Goal: Task Accomplishment & Management: Complete application form

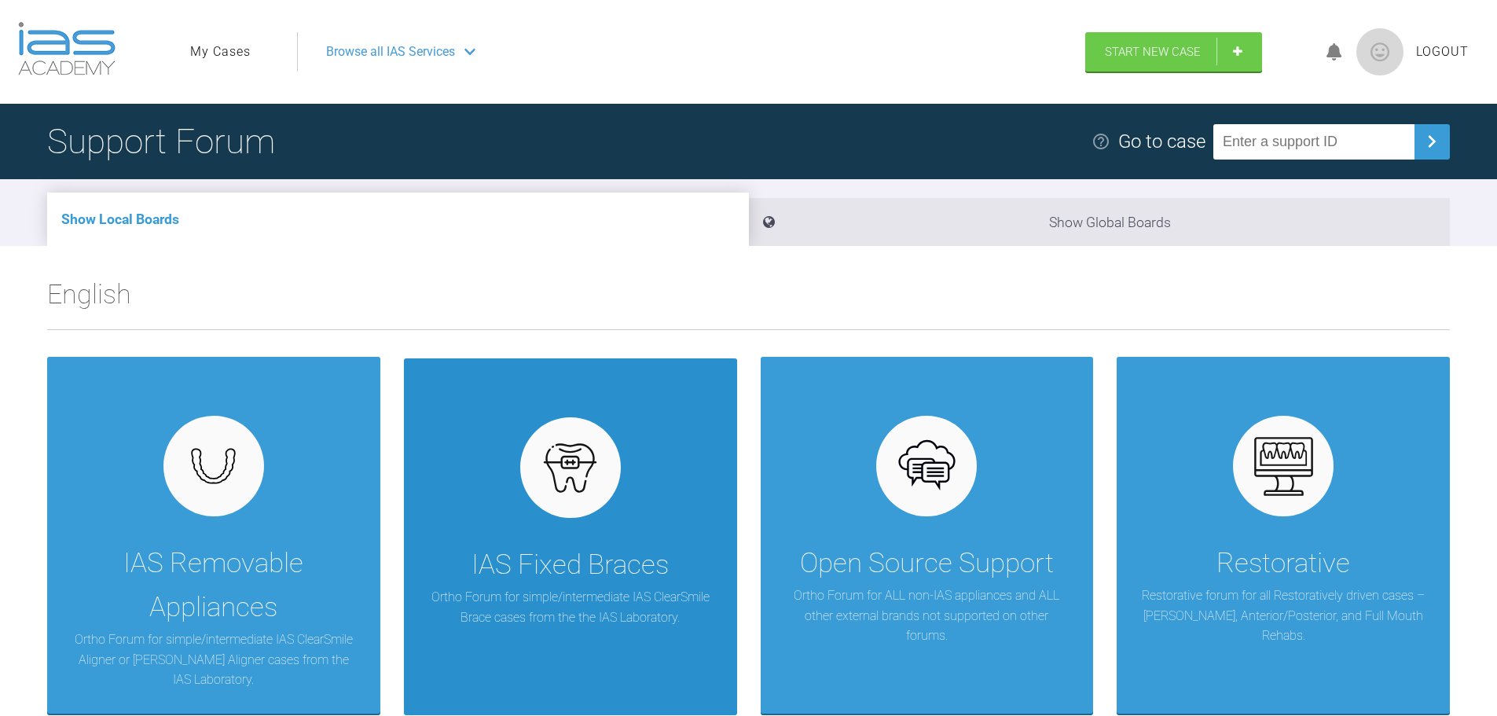
click at [526, 577] on div "IAS Fixed Braces" at bounding box center [569, 565] width 197 height 44
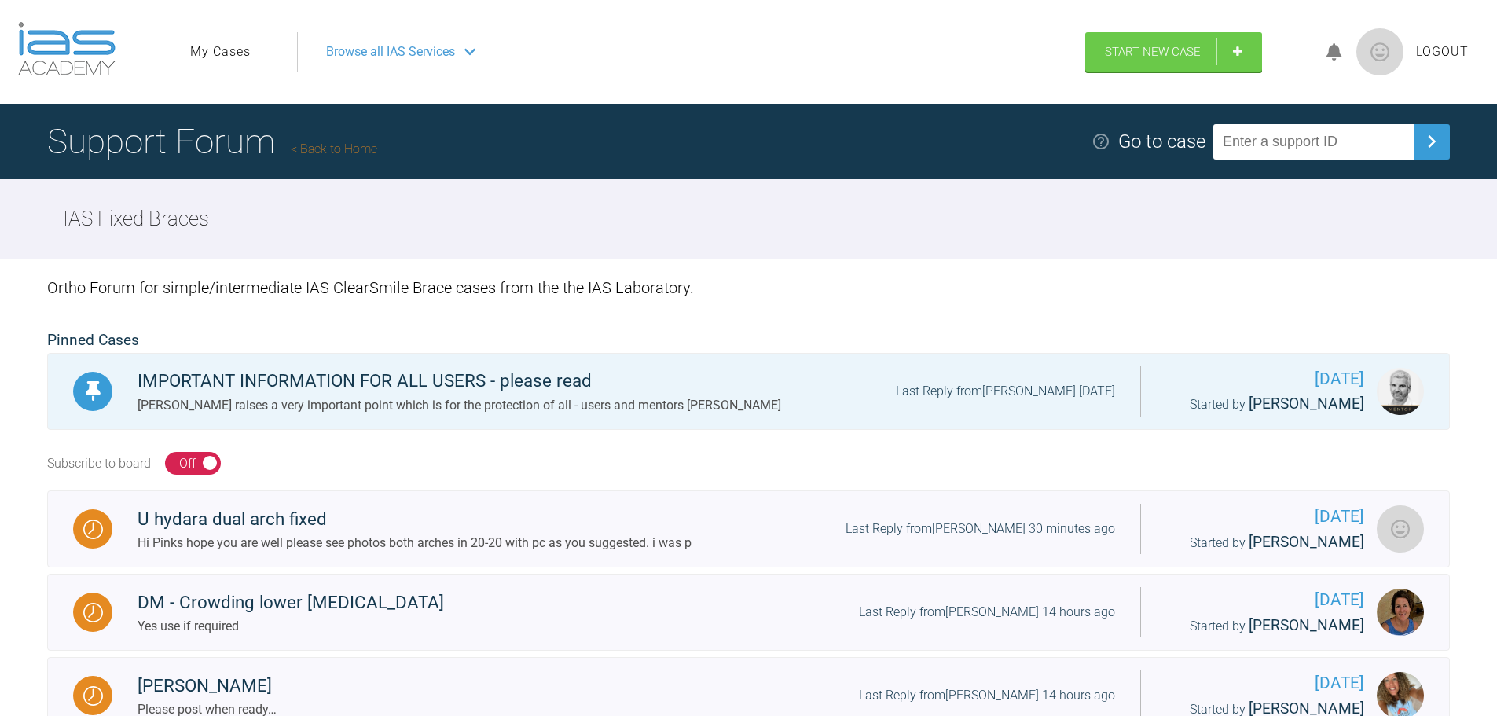
click at [449, 49] on span "Browse all IAS Services" at bounding box center [390, 52] width 129 height 20
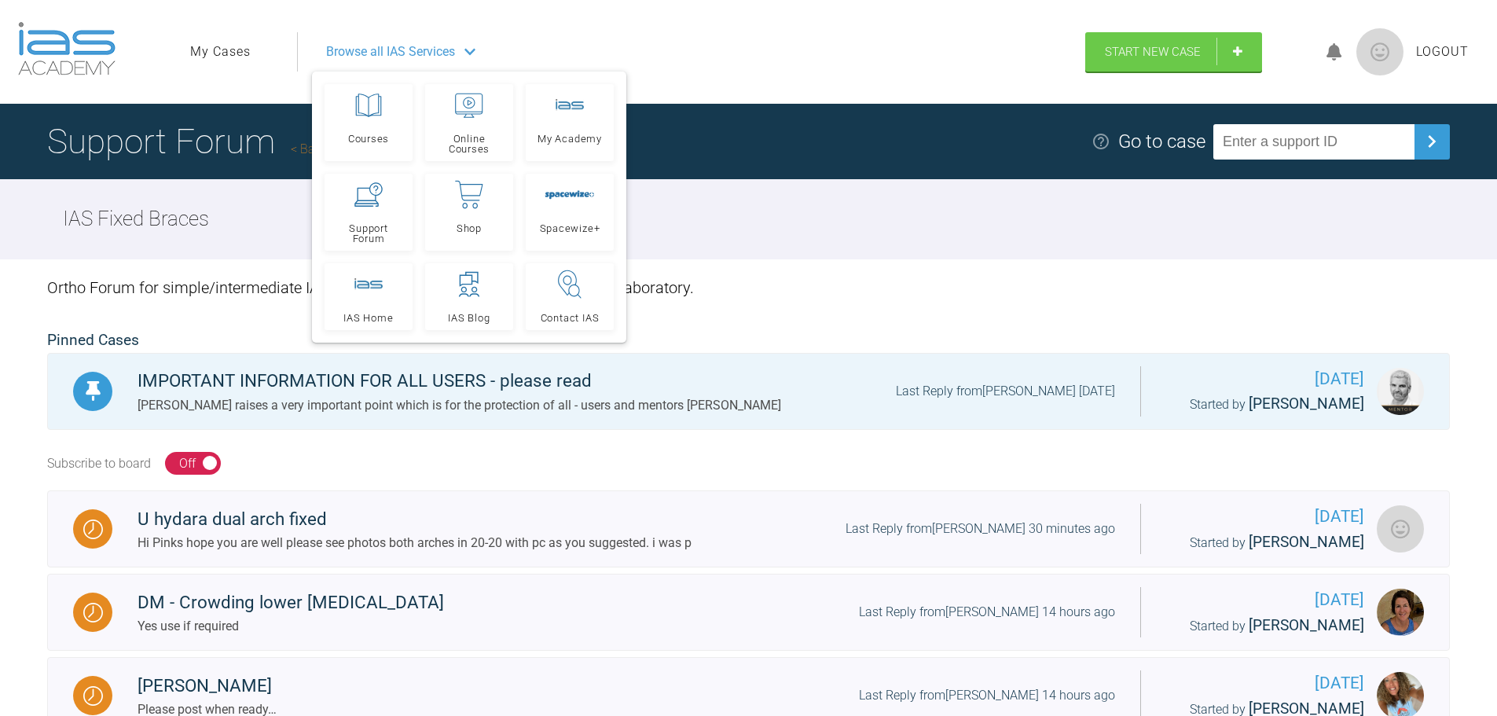
click at [449, 49] on span "Browse all IAS Services" at bounding box center [390, 52] width 129 height 20
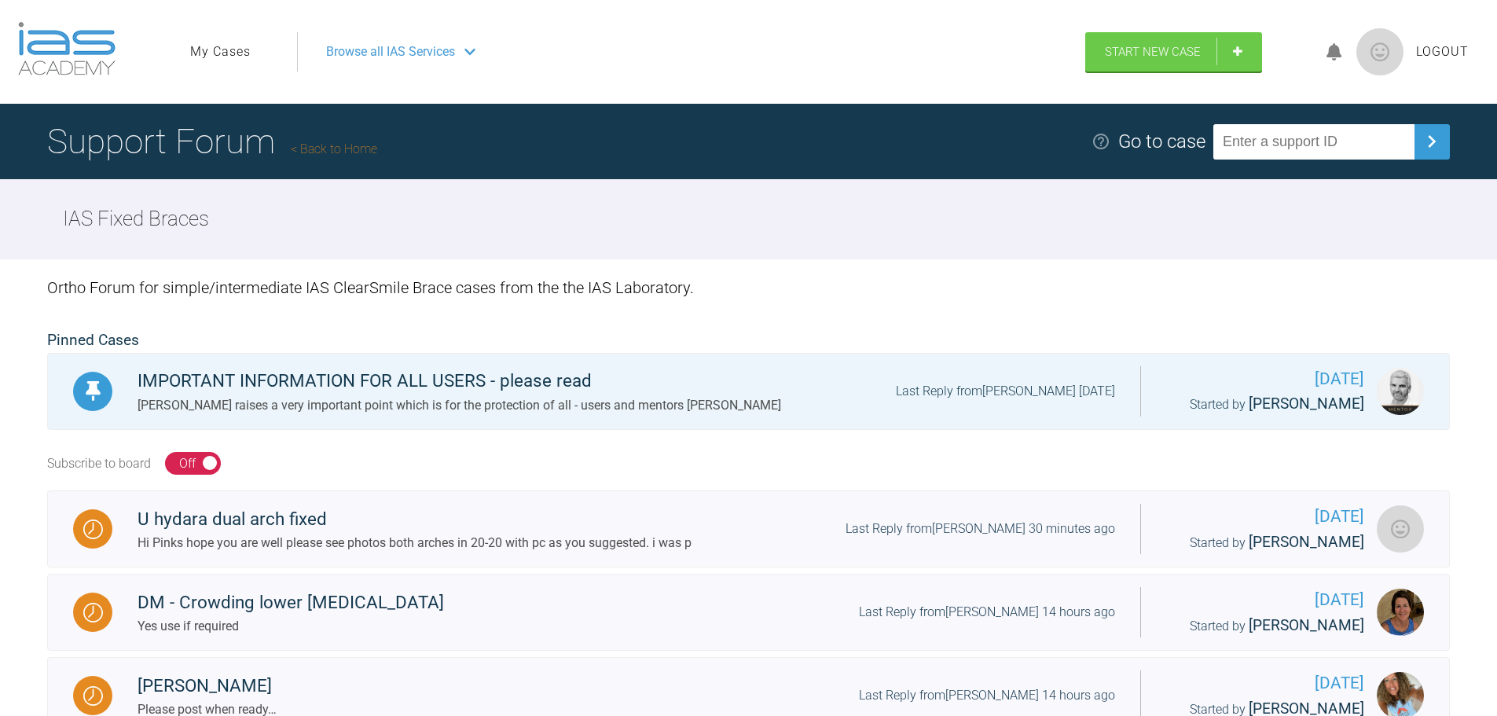
click at [1335, 46] on icon at bounding box center [1334, 52] width 16 height 18
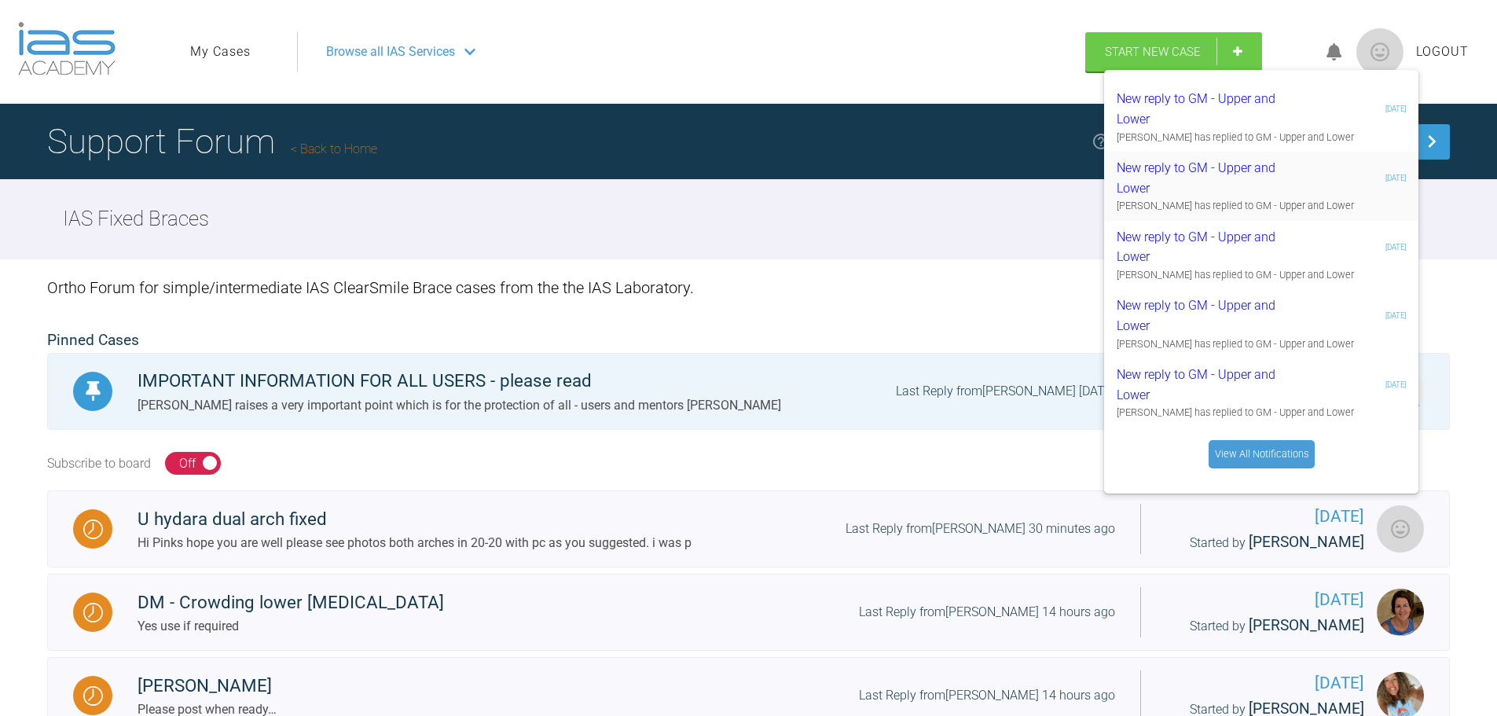
click at [1183, 164] on div "New reply to GM - Upper and Lower" at bounding box center [1210, 178] width 188 height 40
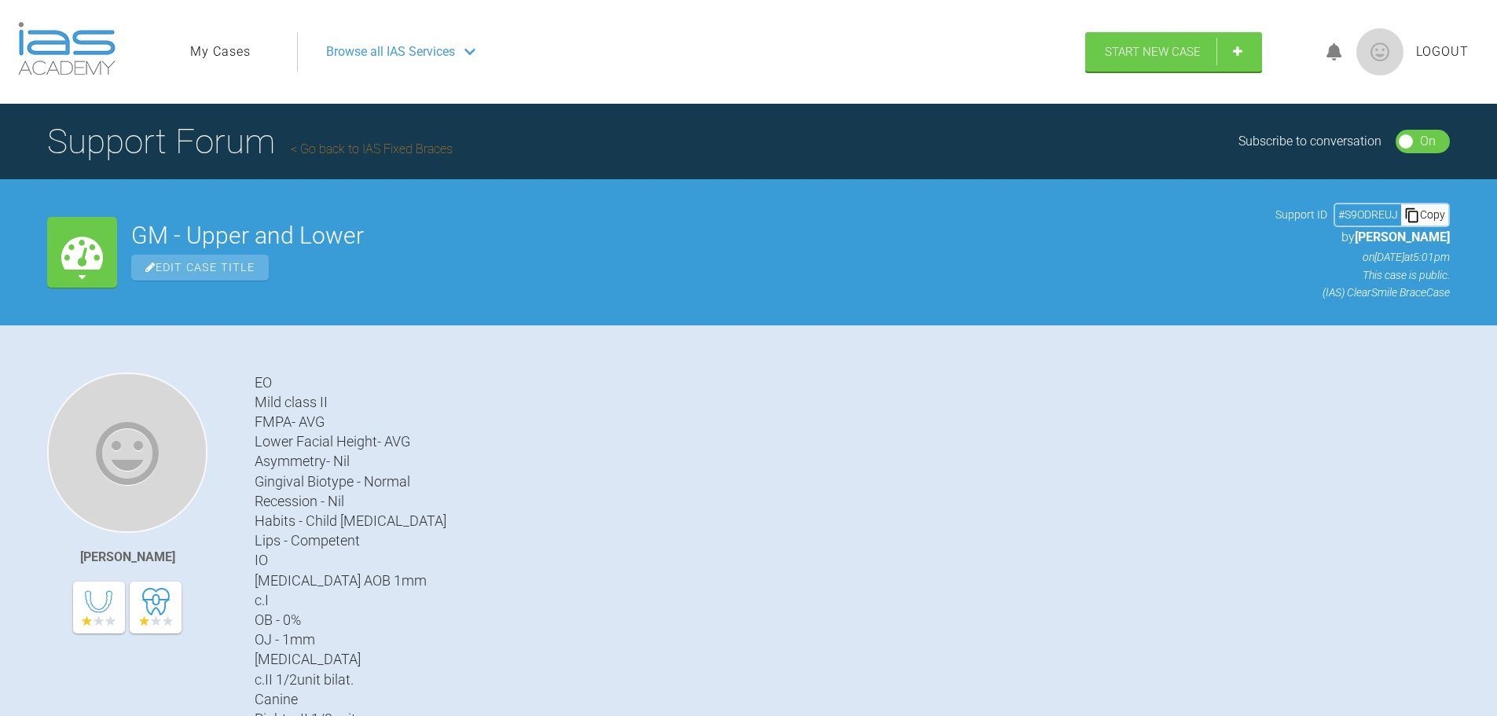
click at [232, 47] on link "My Cases" at bounding box center [220, 52] width 60 height 20
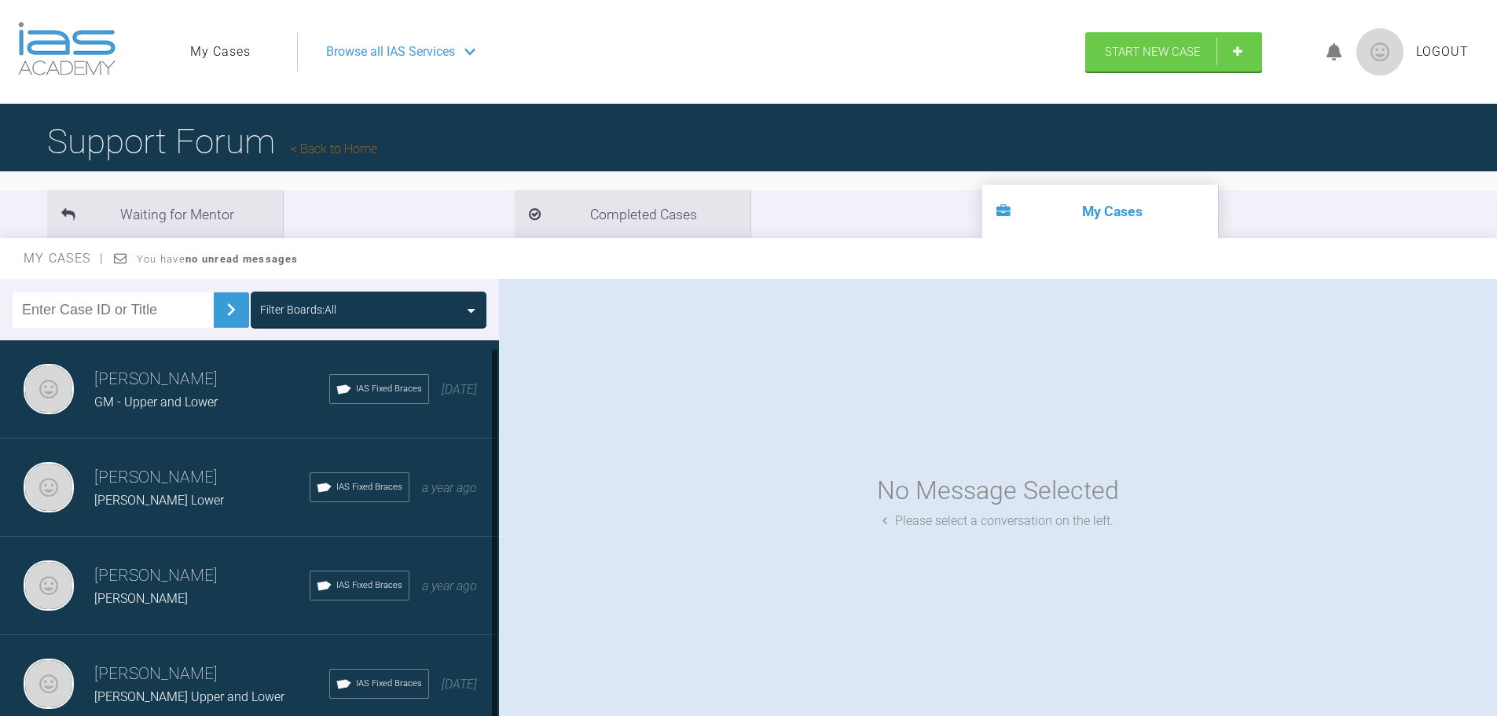
scroll to position [10, 0]
click at [206, 669] on h3 "[PERSON_NAME]" at bounding box center [211, 674] width 235 height 27
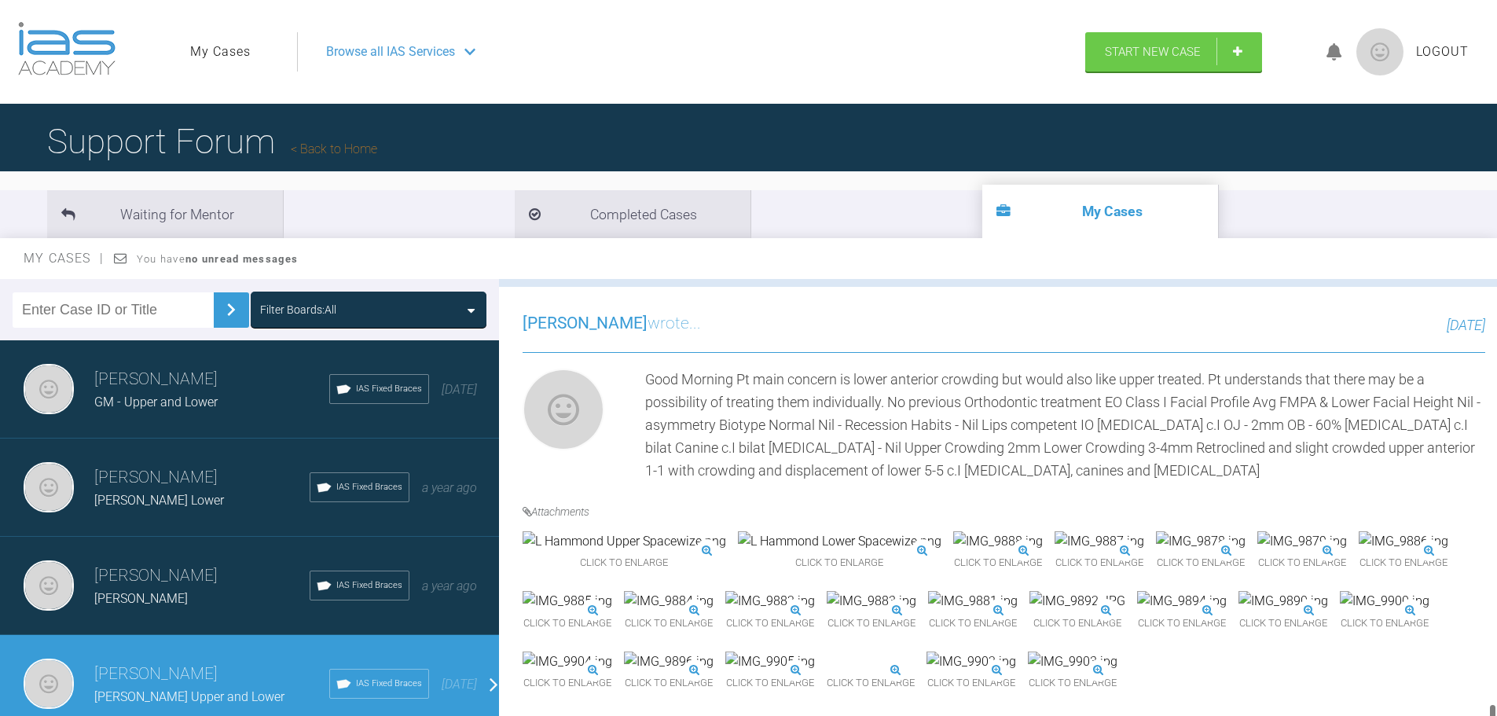
scroll to position [11271, 0]
drag, startPoint x: 1490, startPoint y: 322, endPoint x: 1449, endPoint y: 753, distance: 432.4
click at [1449, 715] on html "My Cases Logout Browse all IAS Services Start New Case Logout Support Forum Bac…" at bounding box center [748, 439] width 1497 height 879
click at [417, 43] on span "Browse all IAS Services" at bounding box center [390, 52] width 129 height 20
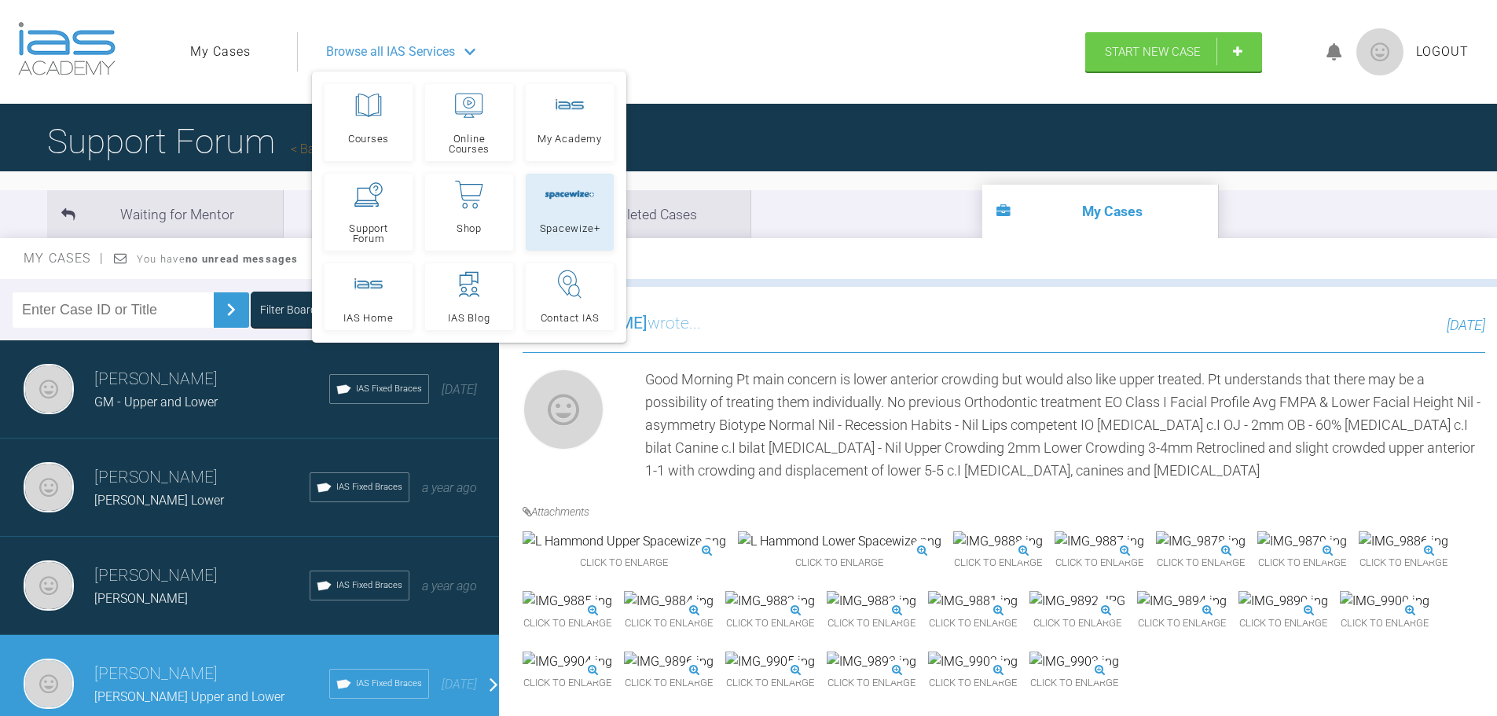
click at [571, 220] on link "Spacewize+" at bounding box center [570, 212] width 88 height 77
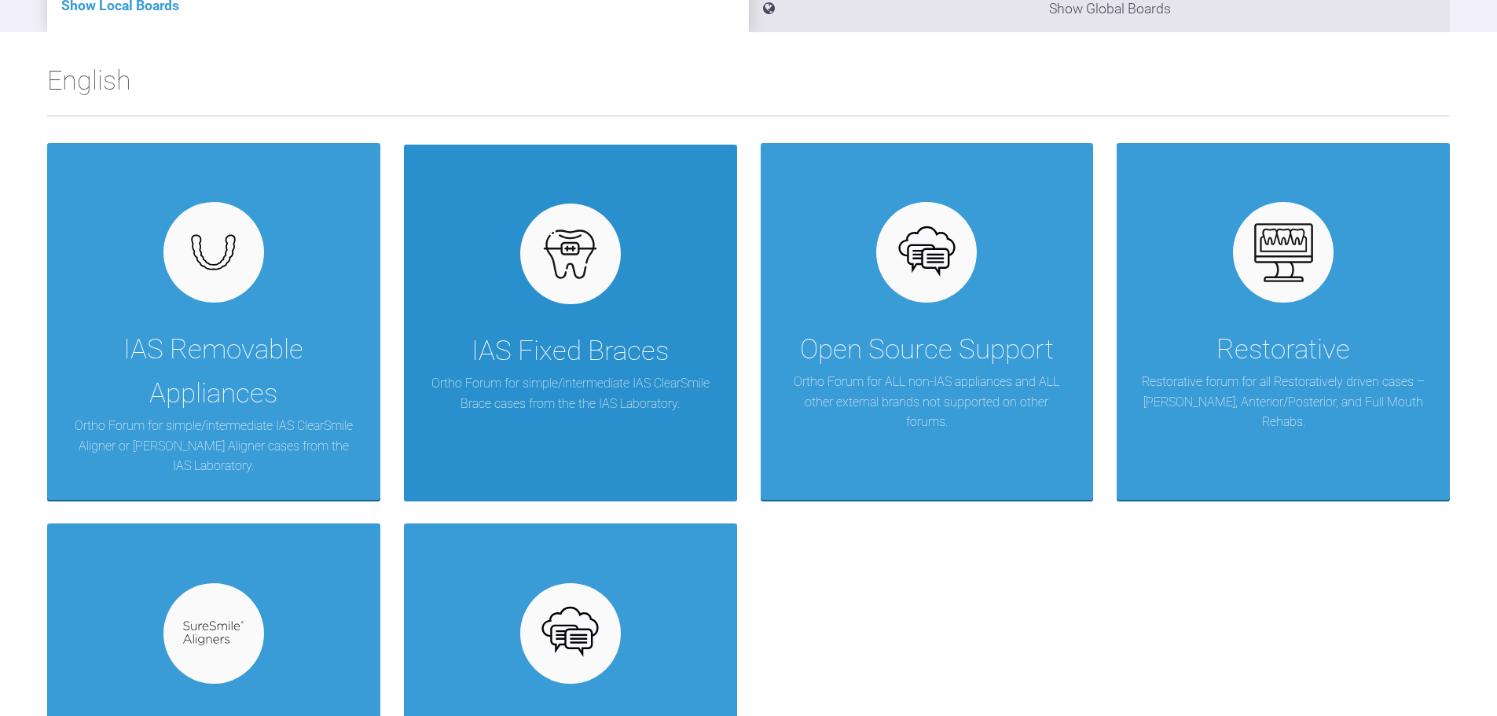
click at [593, 343] on div "IAS Fixed Braces" at bounding box center [569, 351] width 197 height 44
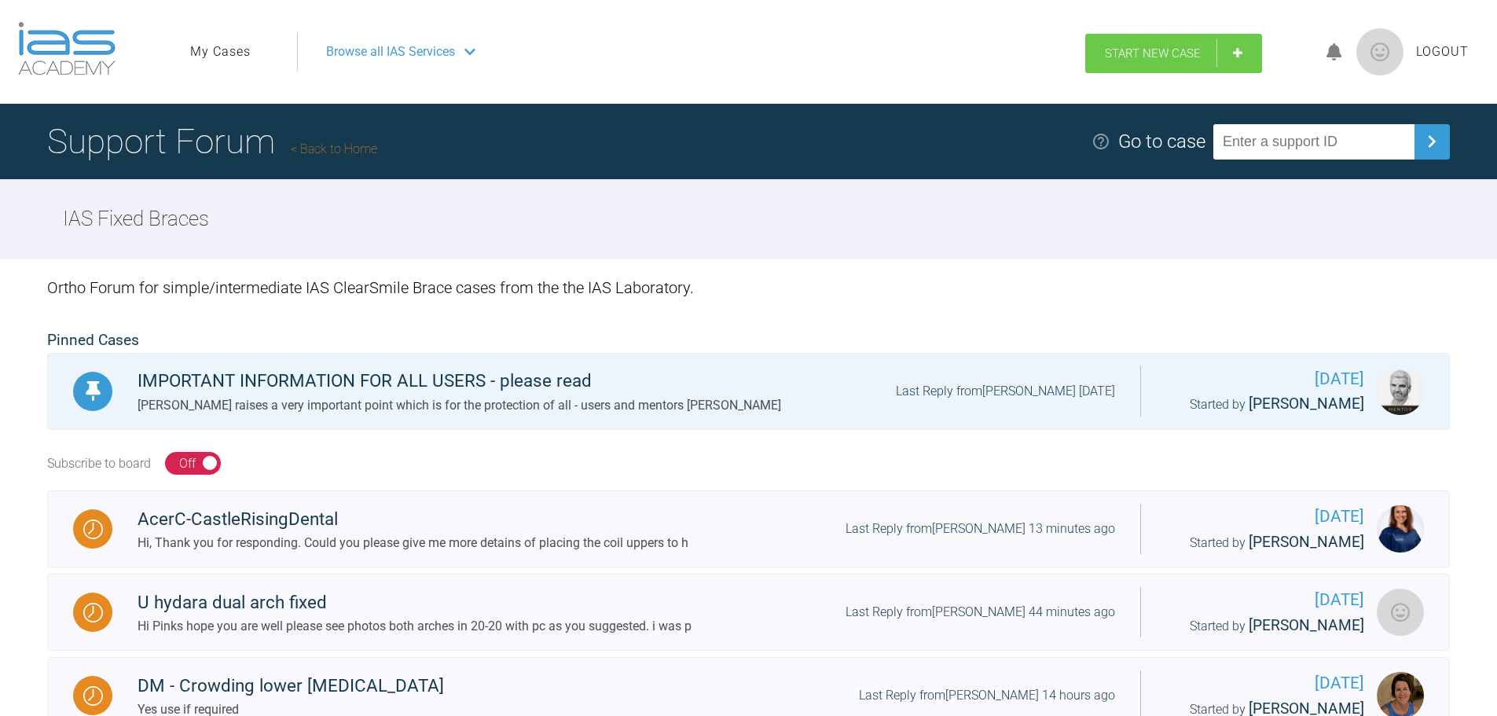
click at [1163, 41] on link "Start New Case" at bounding box center [1173, 53] width 177 height 39
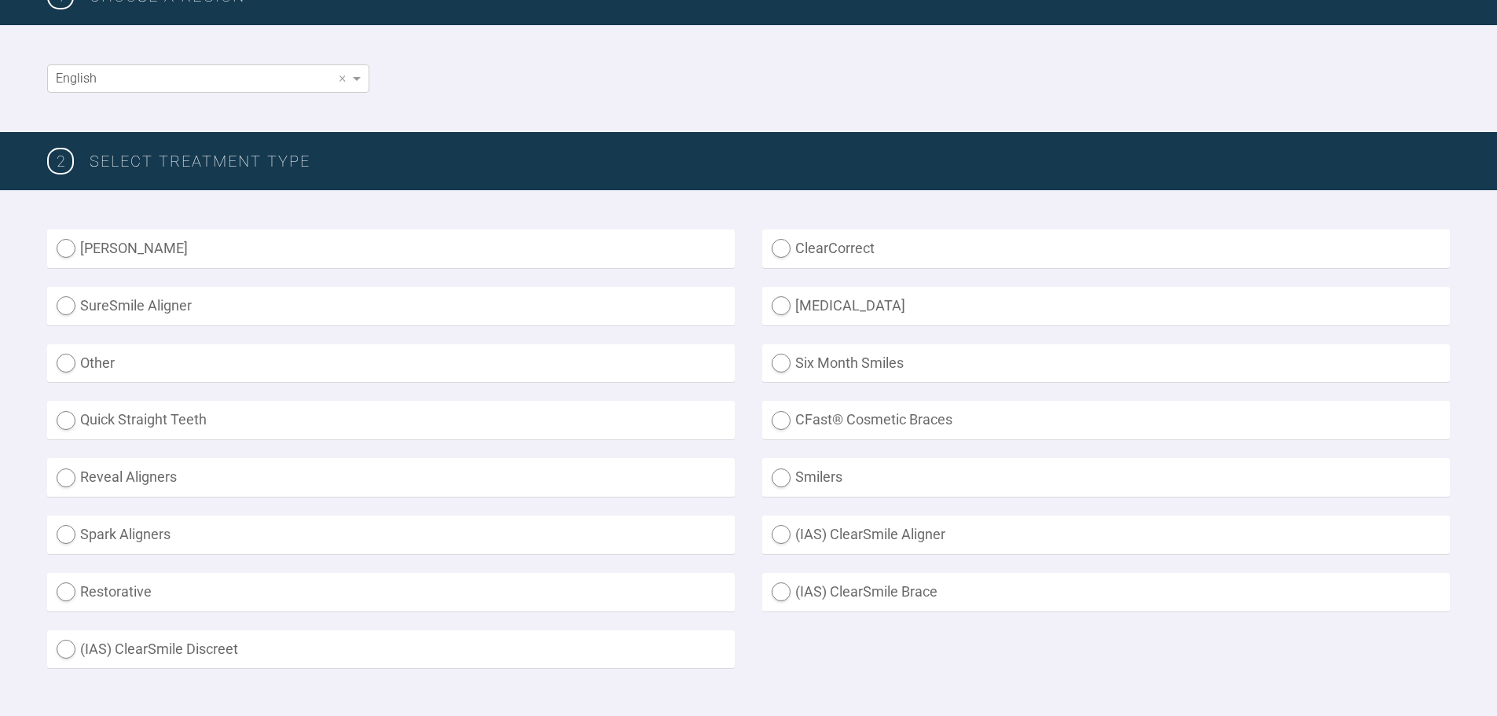
scroll to position [314, 0]
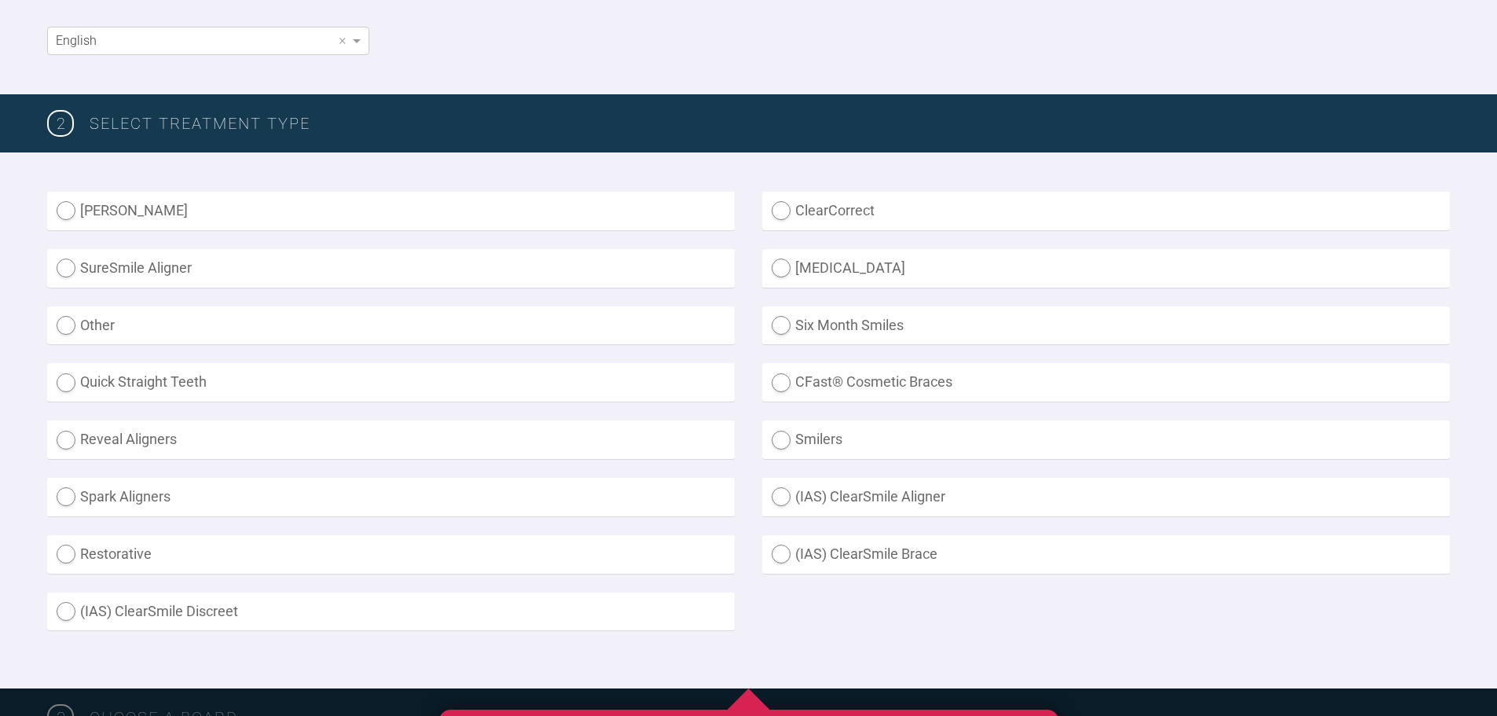
click at [841, 555] on label "(IAS) ClearSmile Brace" at bounding box center [1105, 554] width 687 height 38
radio Brace "true"
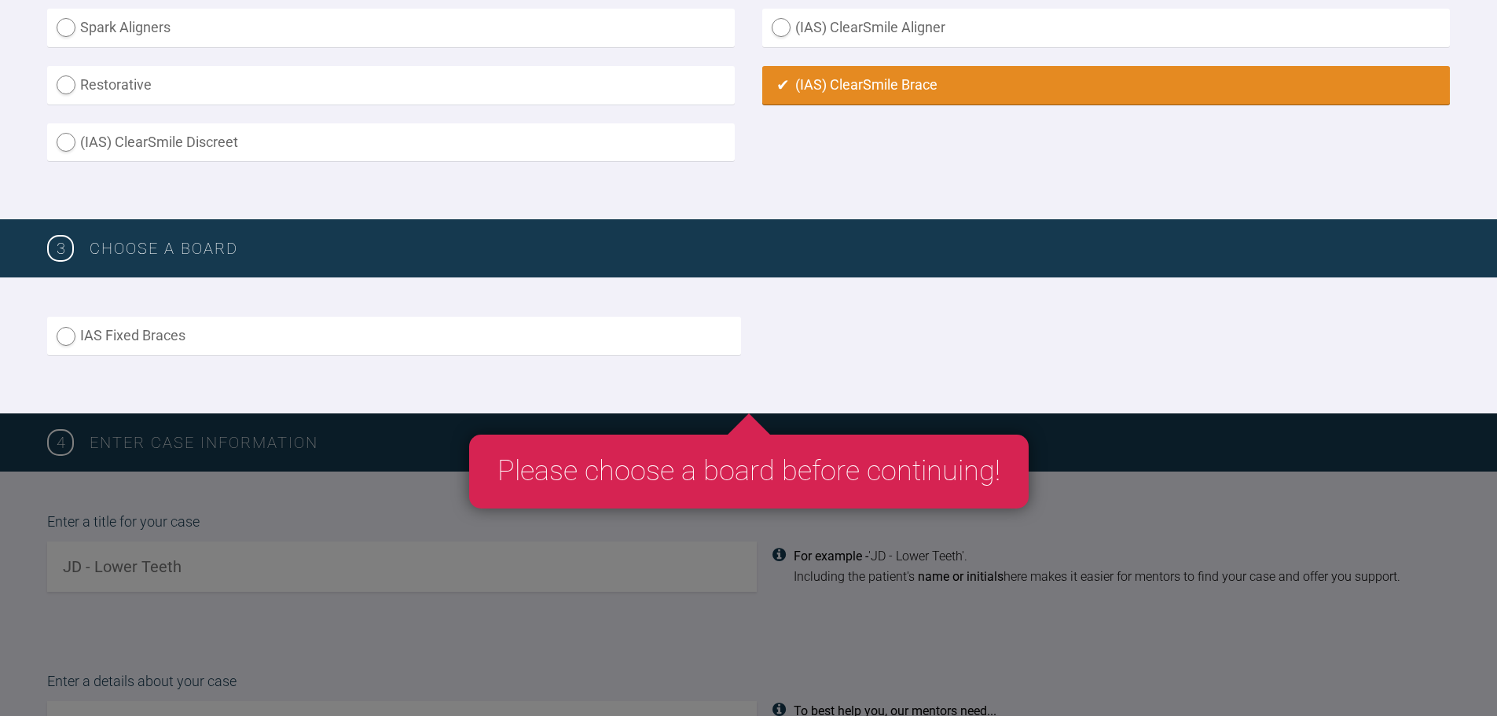
scroll to position [786, 0]
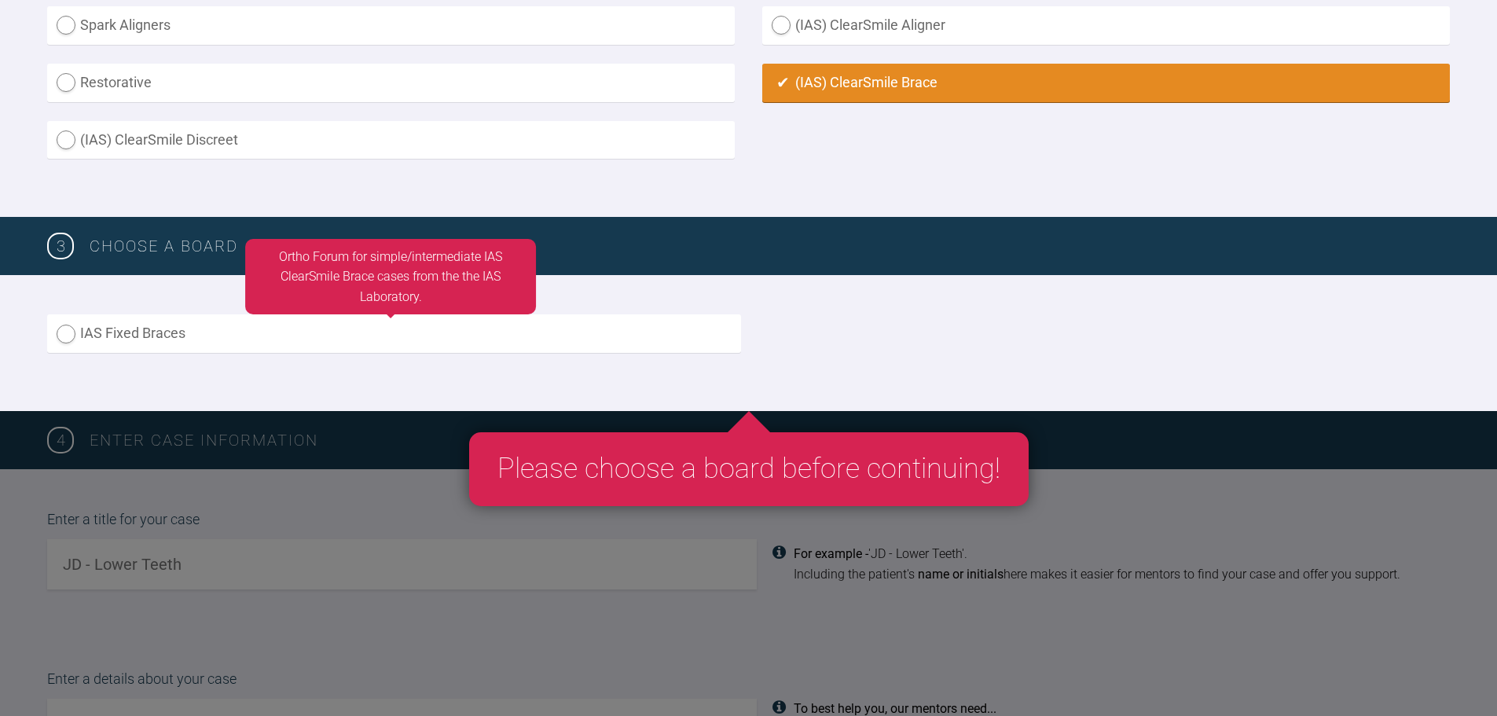
click at [156, 346] on label "IAS Fixed Braces" at bounding box center [394, 333] width 694 height 38
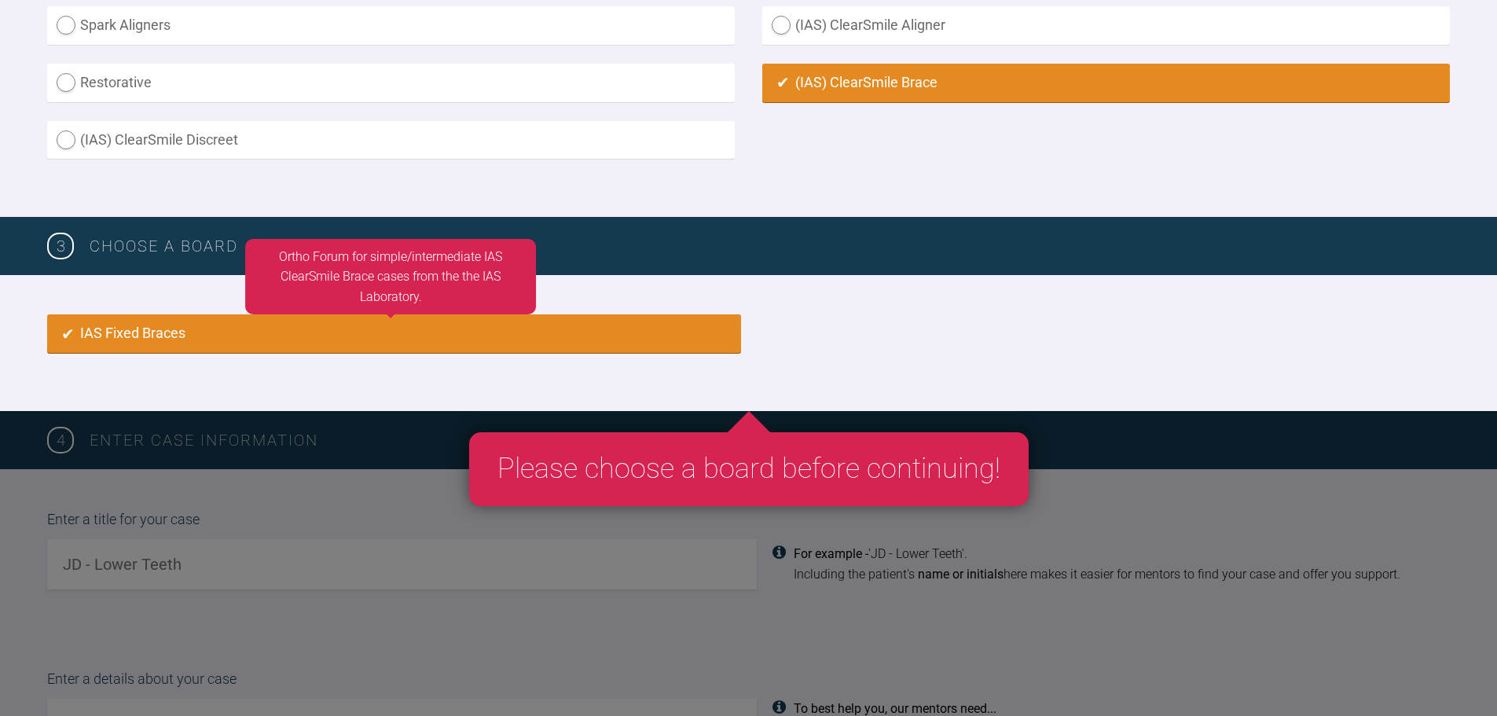
radio input "true"
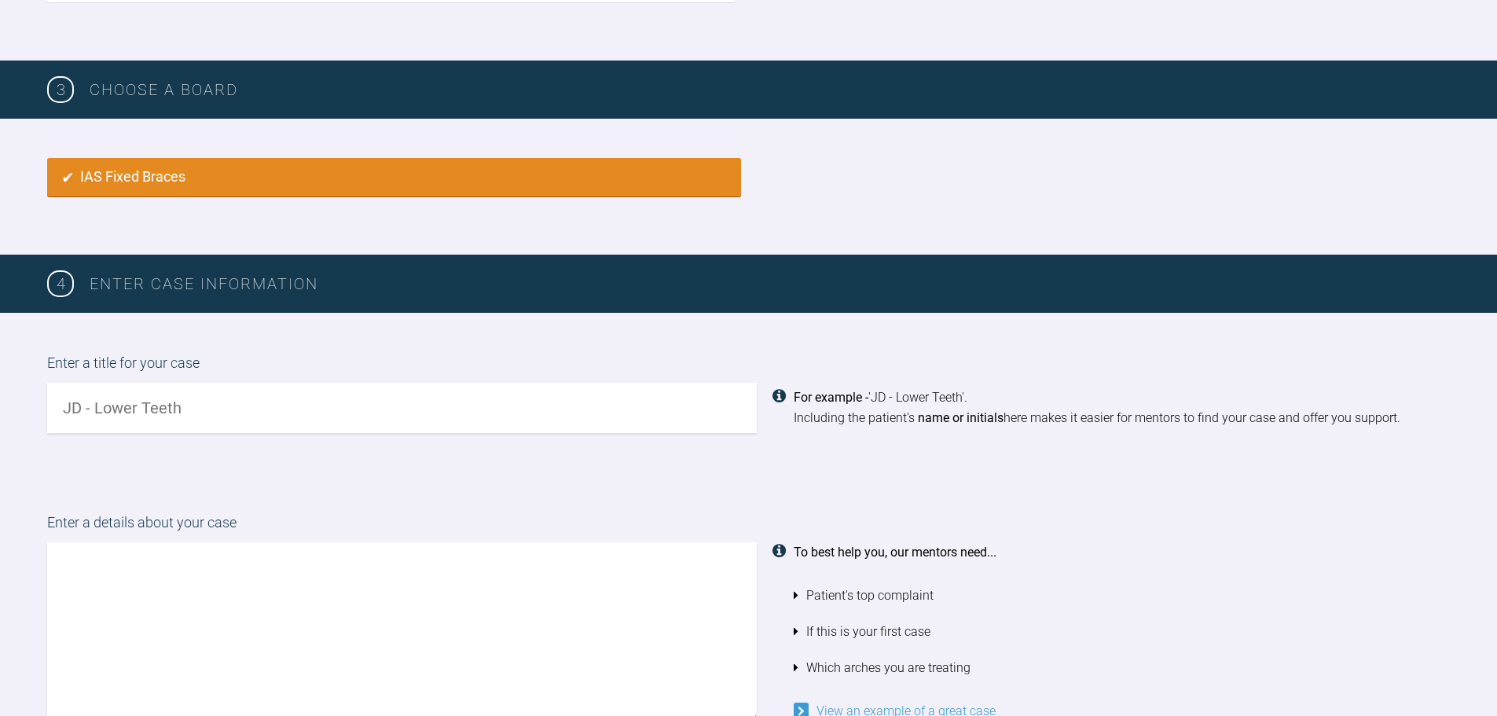
scroll to position [945, 0]
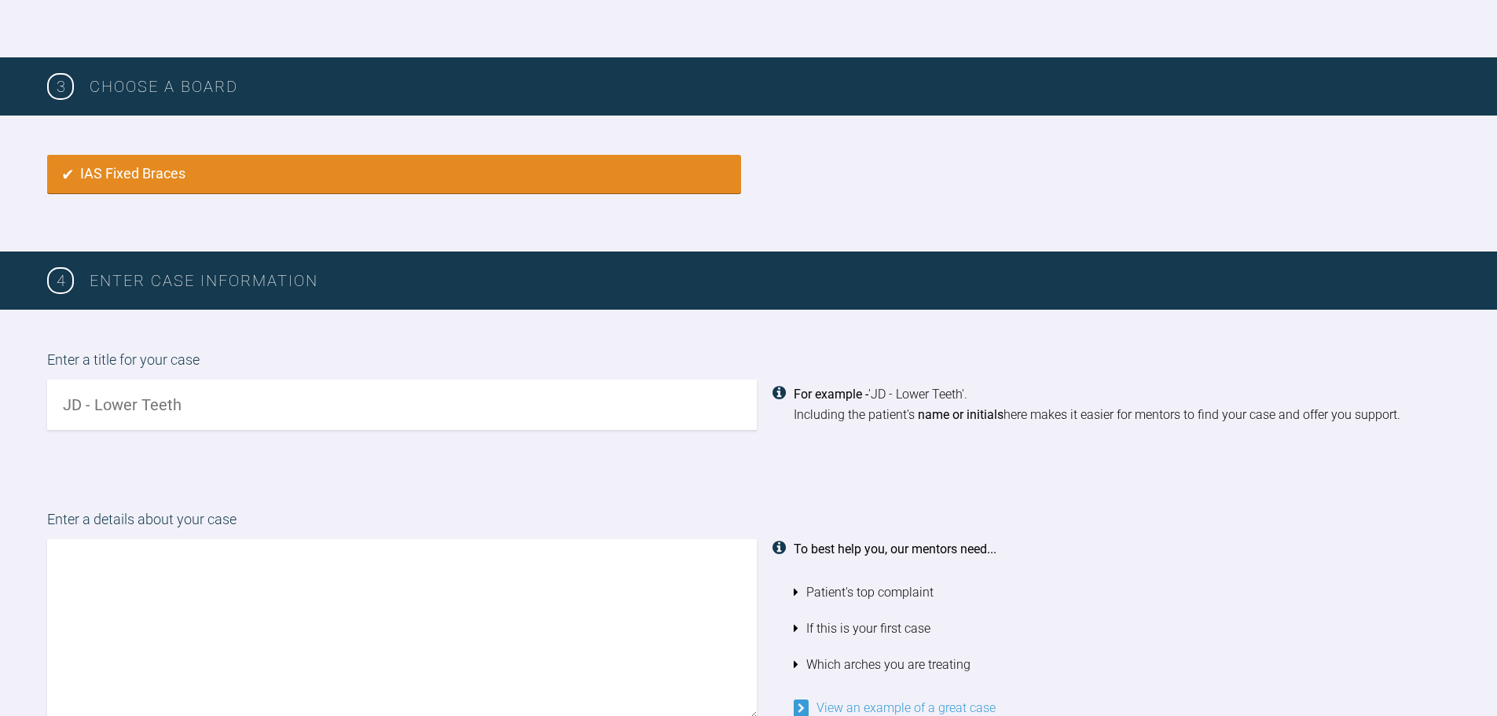
click at [240, 410] on input "text" at bounding box center [401, 404] width 709 height 50
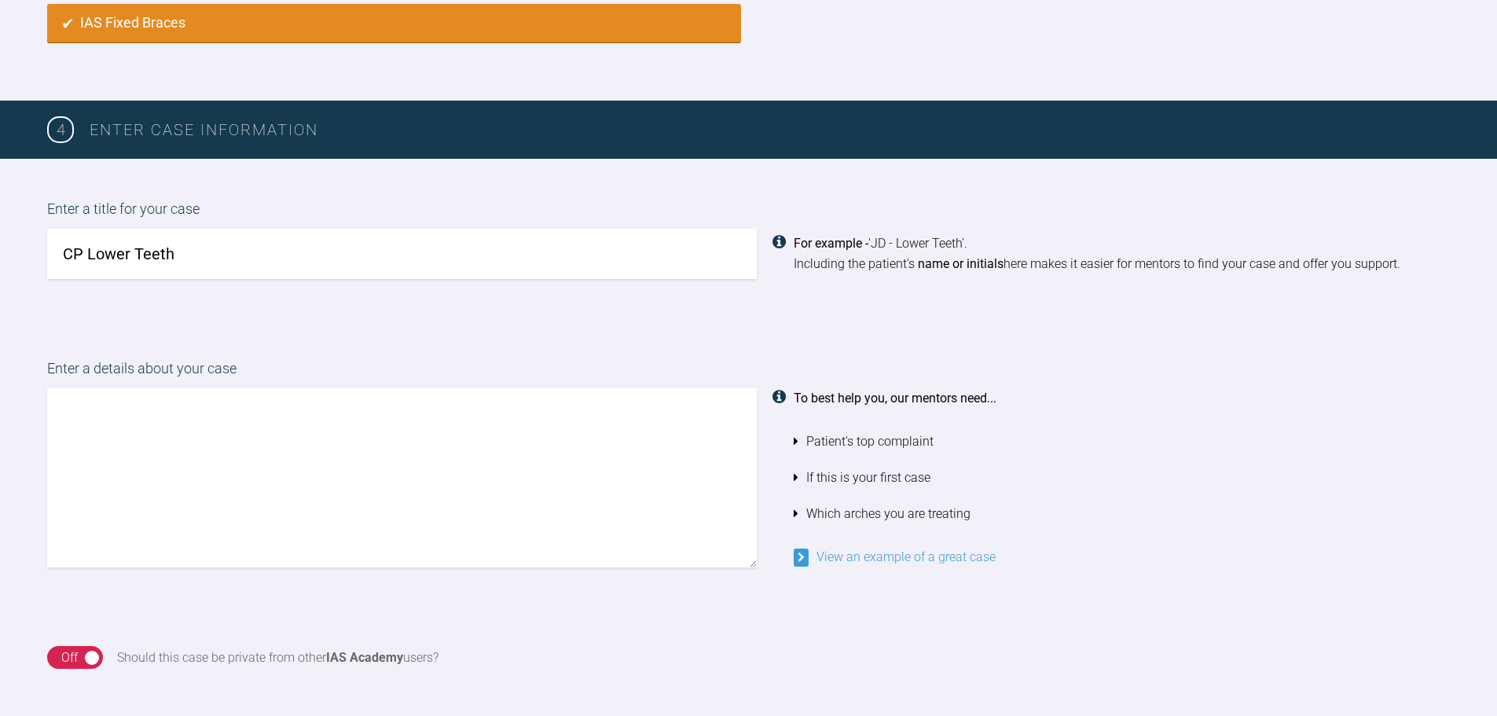
scroll to position [1102, 0]
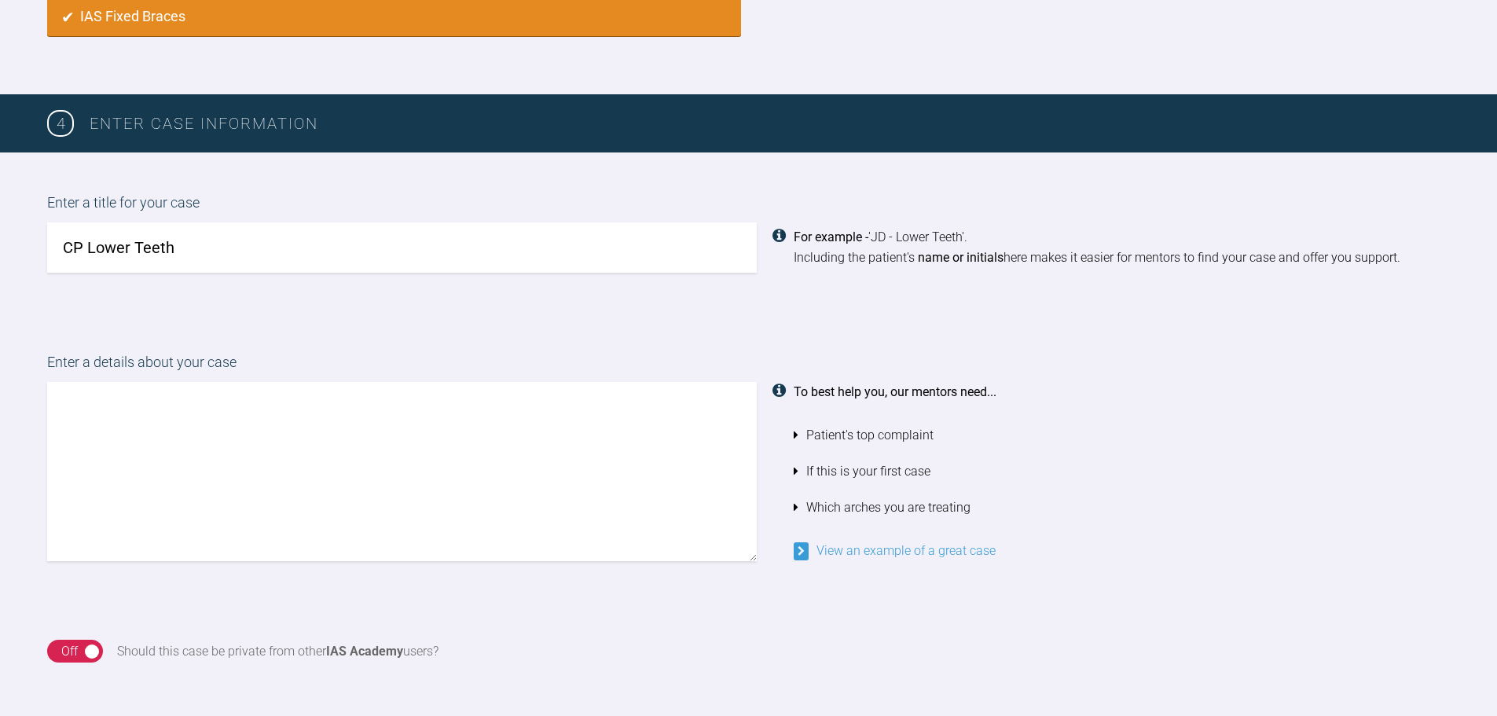
type input "CP Lower Teeth"
click at [279, 456] on textarea at bounding box center [401, 471] width 709 height 179
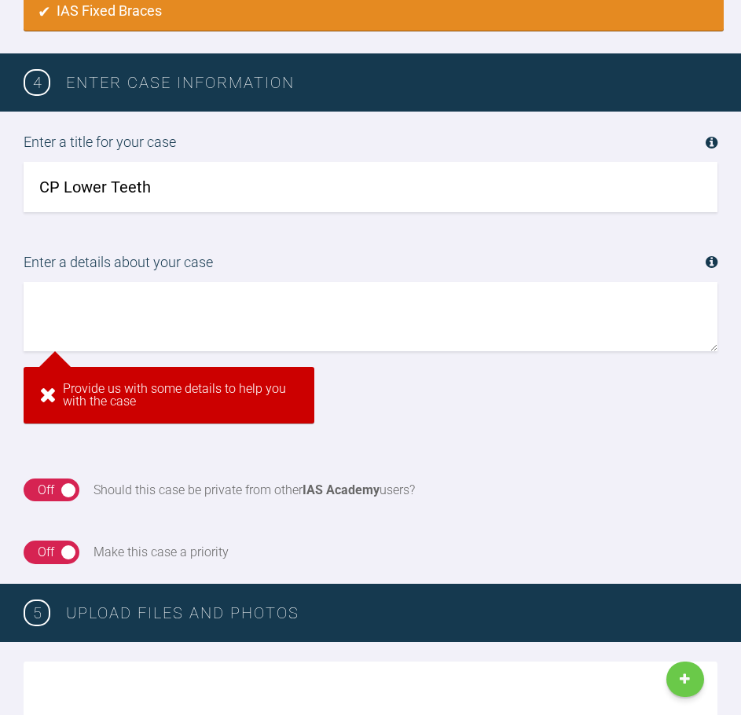
scroll to position [1050, 0]
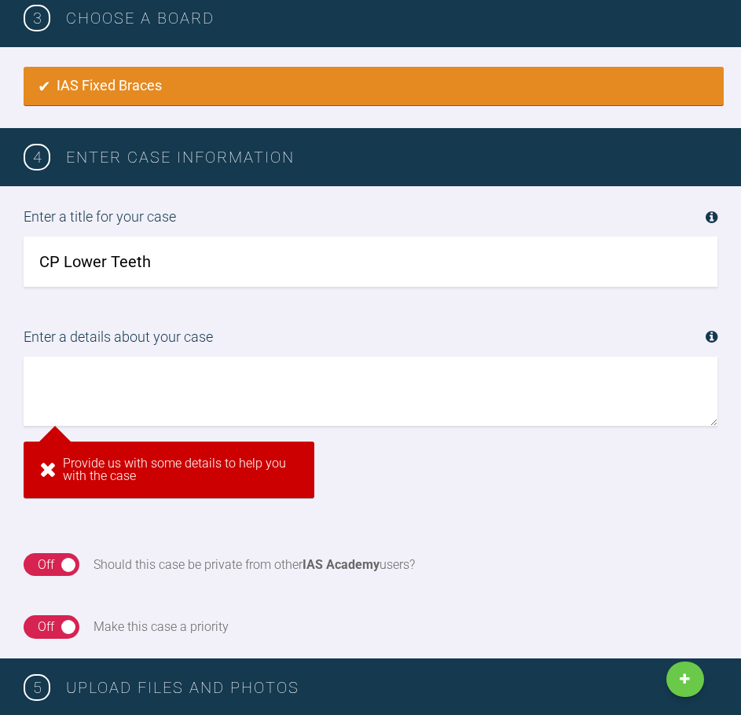
click at [273, 379] on textarea at bounding box center [371, 391] width 694 height 69
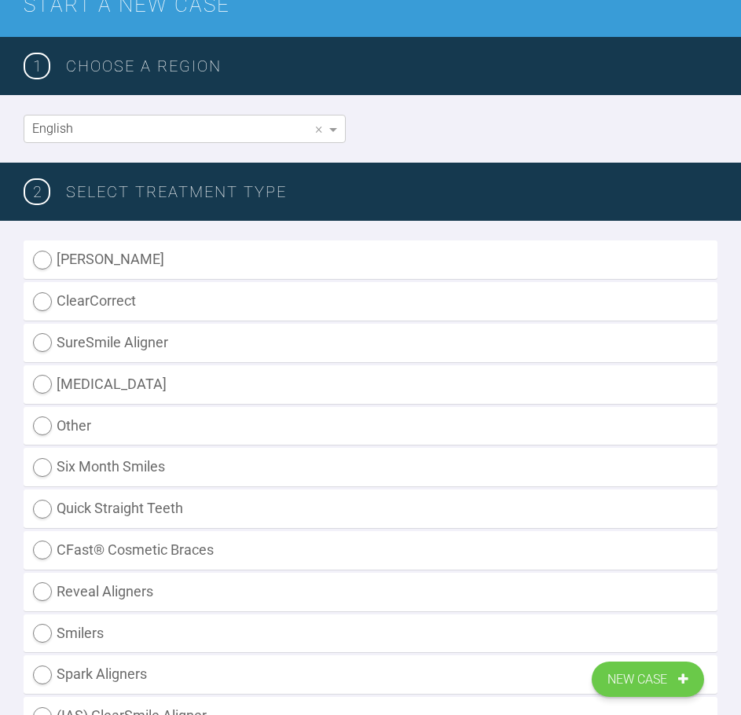
scroll to position [0, 0]
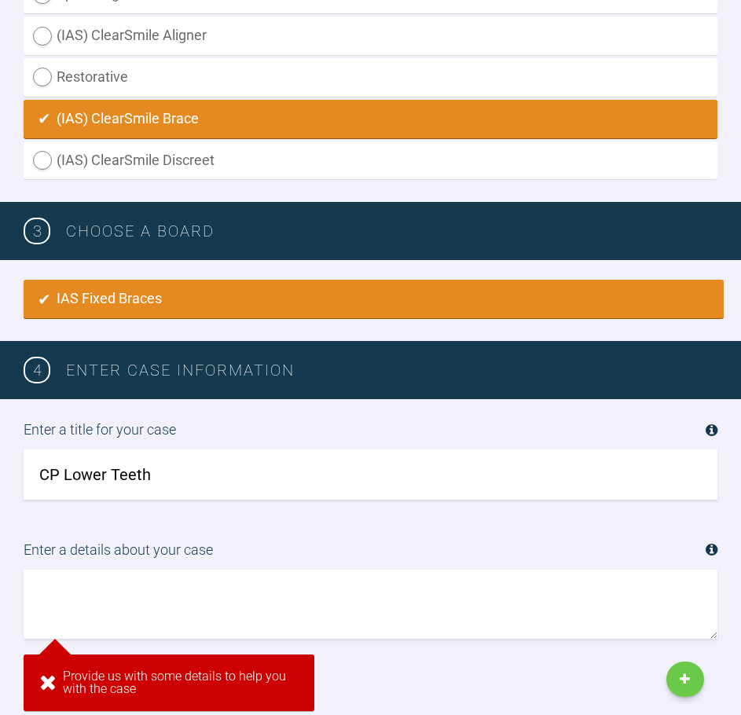
scroll to position [786, 0]
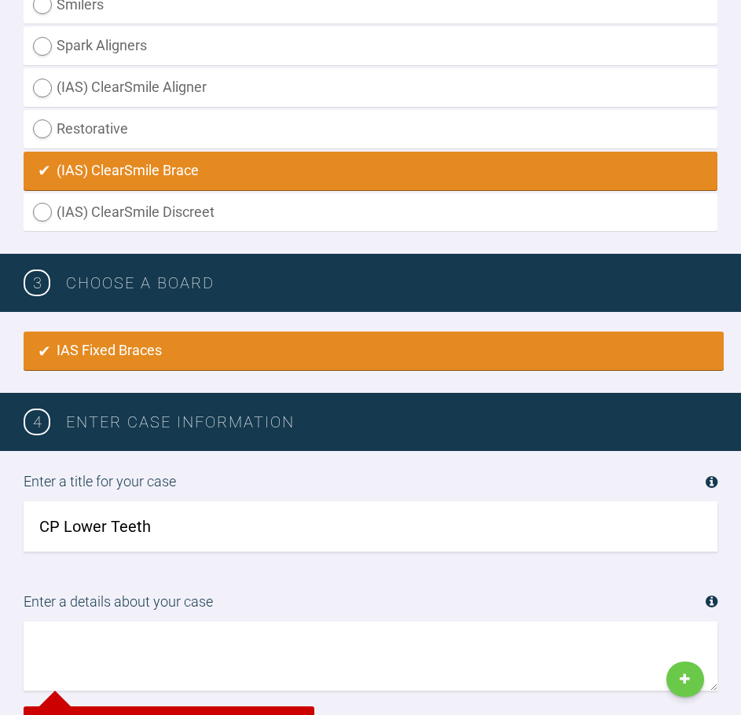
click at [137, 656] on textarea at bounding box center [371, 655] width 694 height 69
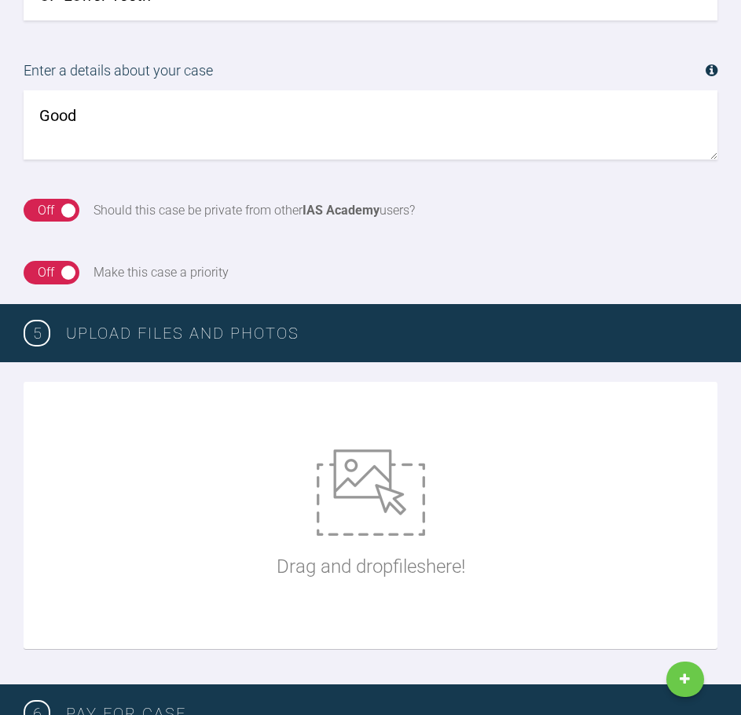
scroll to position [1186, 0]
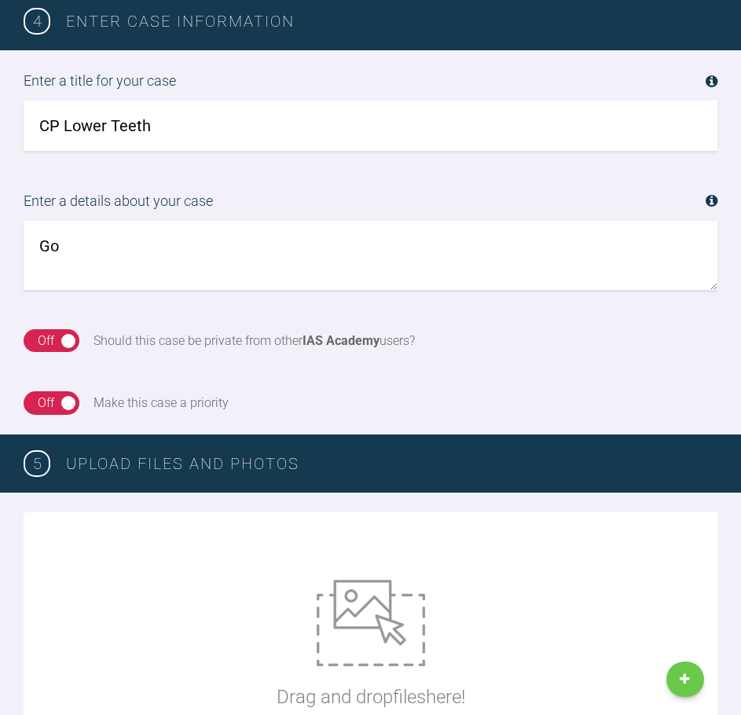
type textarea "G"
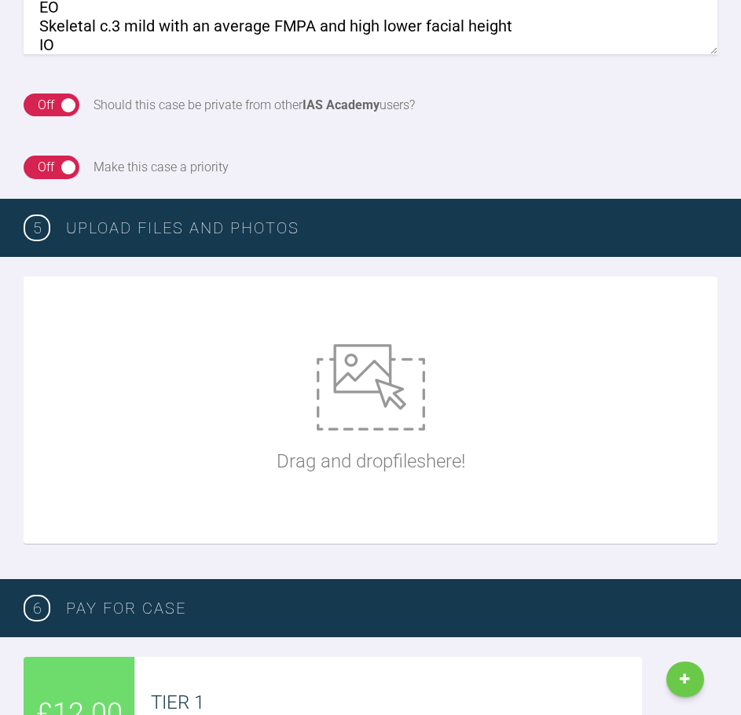
scroll to position [60, 0]
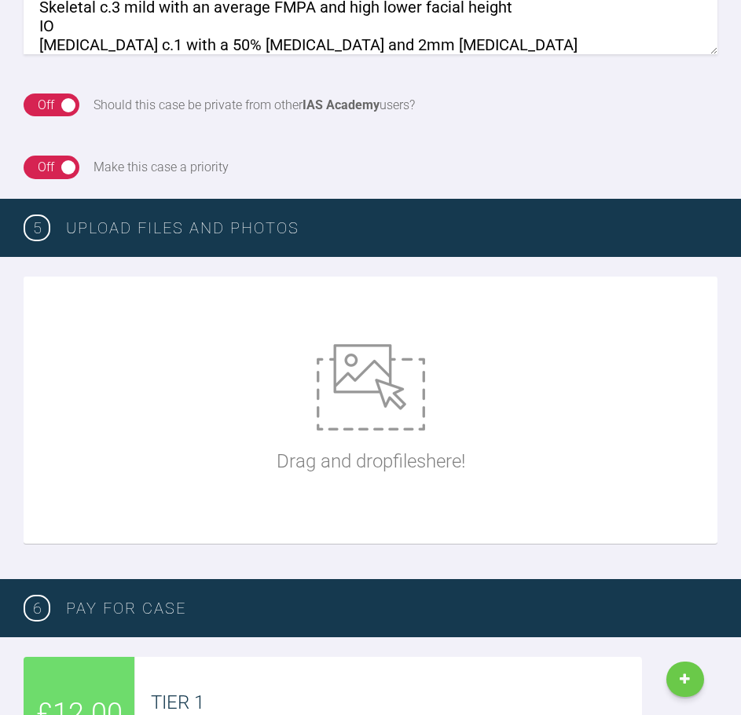
click at [109, 40] on textarea "PT concerned with the lower anterior crowding. PT has had previous invisalign t…" at bounding box center [371, 19] width 694 height 69
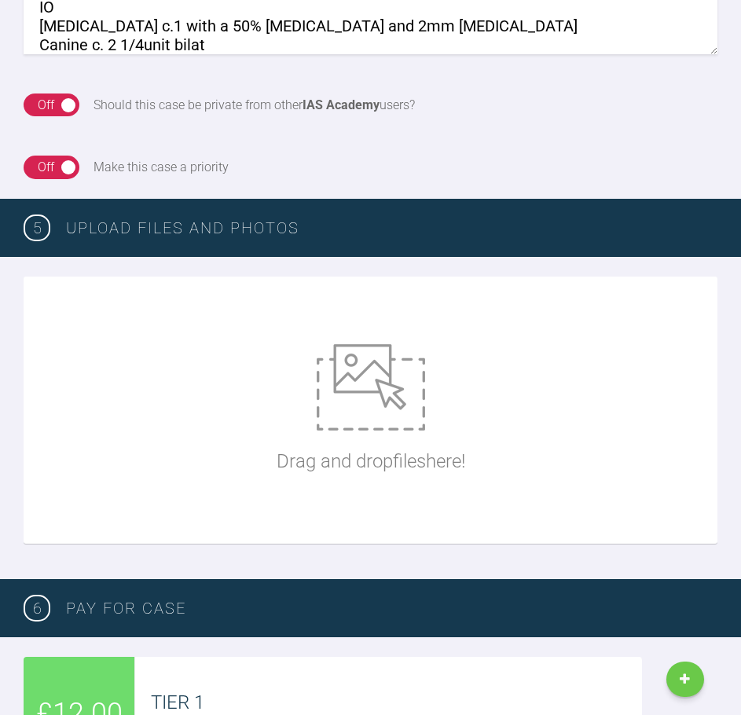
scroll to position [97, 0]
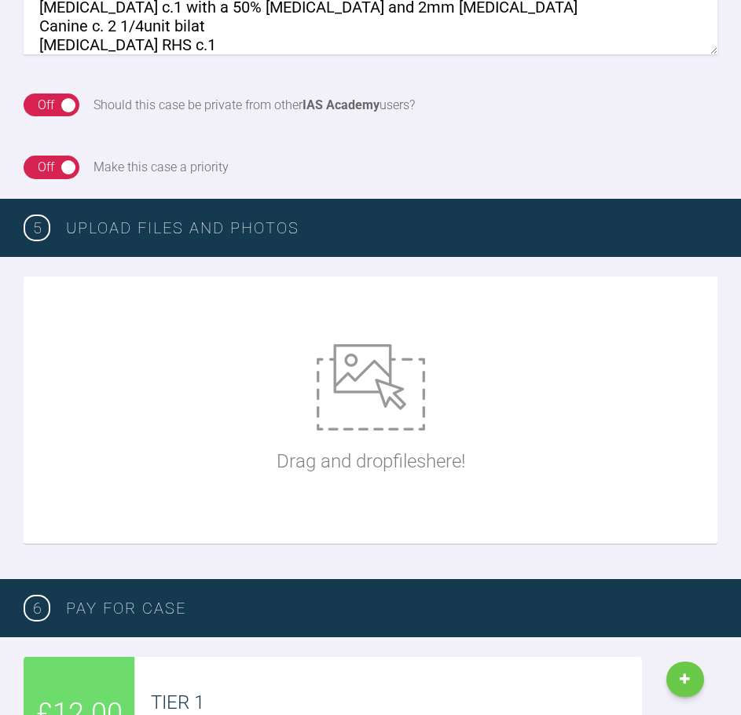
click at [142, 39] on textarea "PT concerned with the lower anterior crowding. PT has had previous invisalign t…" at bounding box center [371, 19] width 694 height 69
click at [225, 39] on textarea "PT concerned with the lower anterior crowding. PT has had previous invisalign t…" at bounding box center [371, 19] width 694 height 69
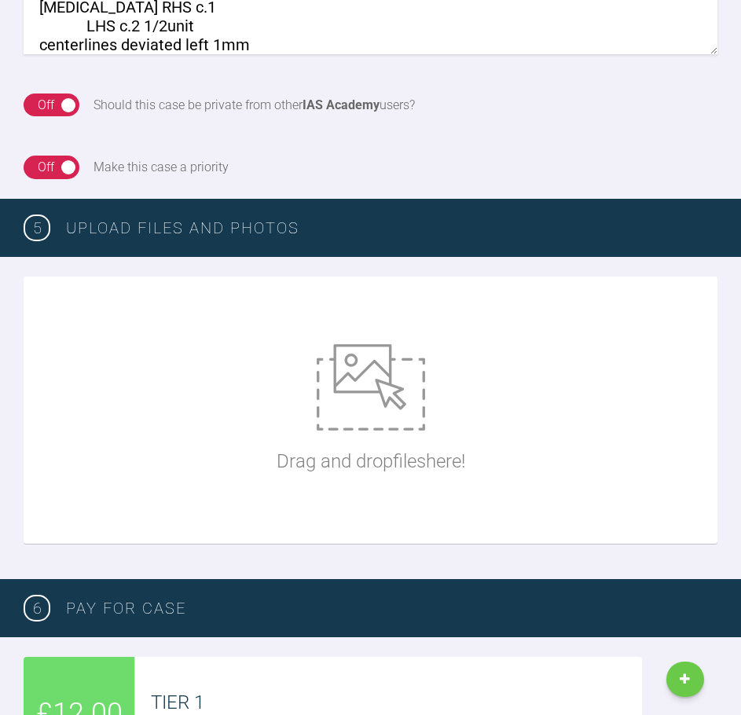
scroll to position [1658, 0]
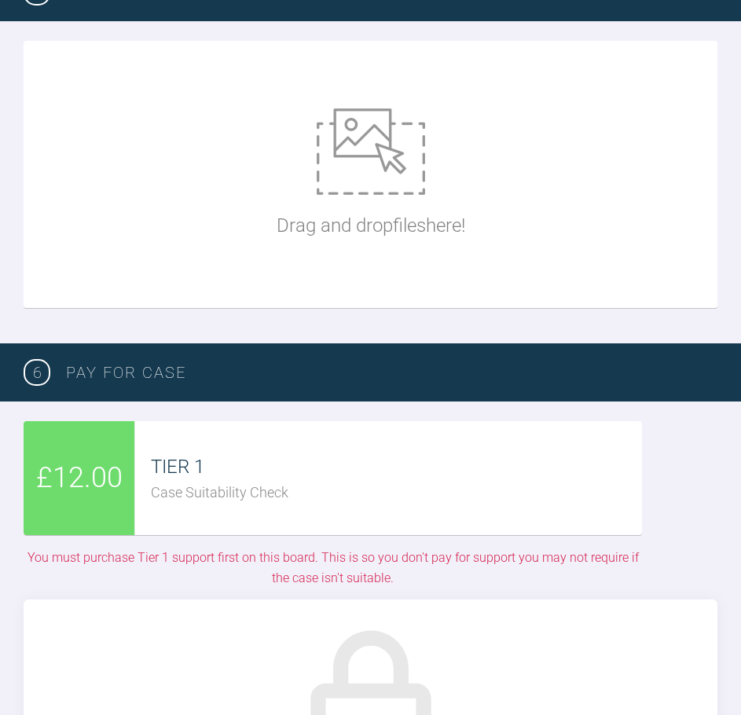
type textarea "PT concerned with the lower anterior crowding. PT has had previous invisalign t…"
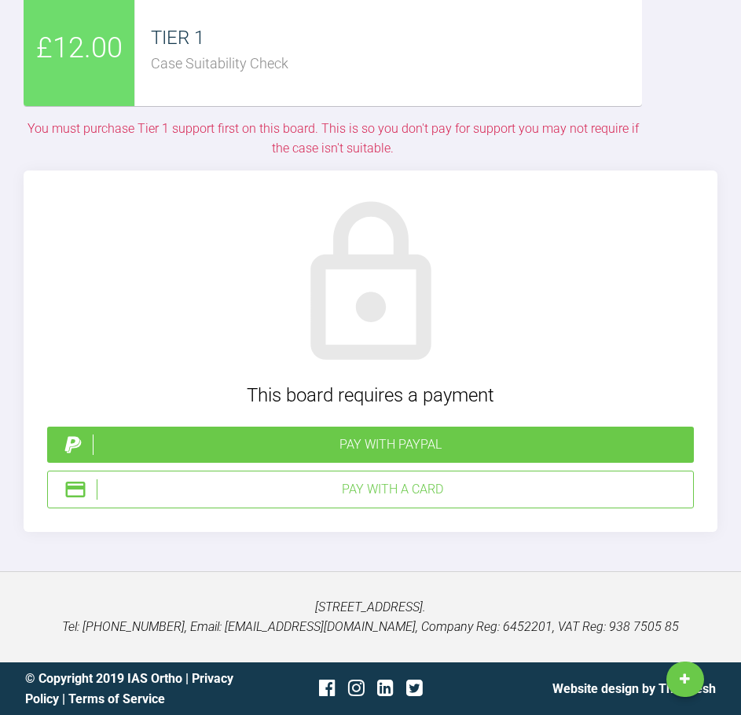
scroll to position [3622, 0]
click at [387, 500] on div "Pay with a Card" at bounding box center [392, 489] width 590 height 20
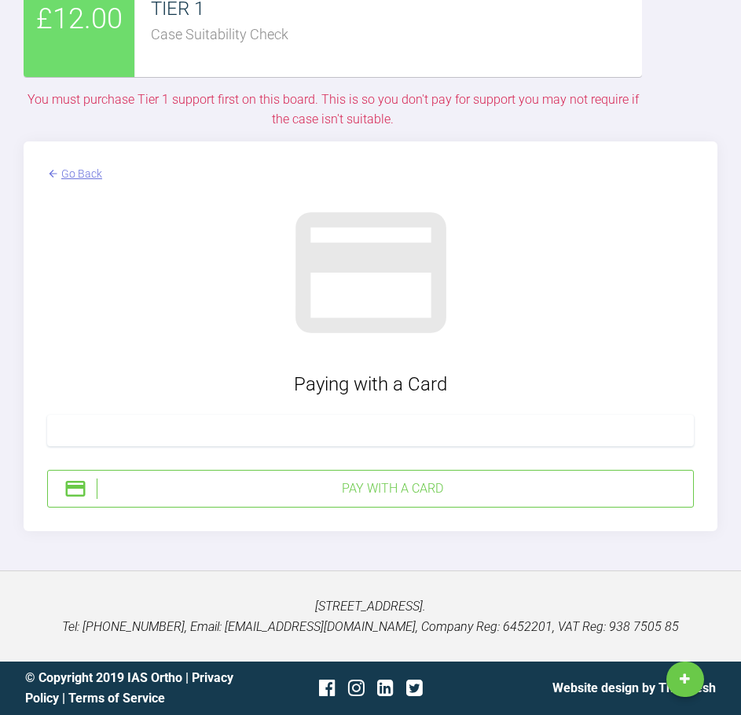
click at [394, 499] on div "Pay with a Card" at bounding box center [392, 488] width 590 height 20
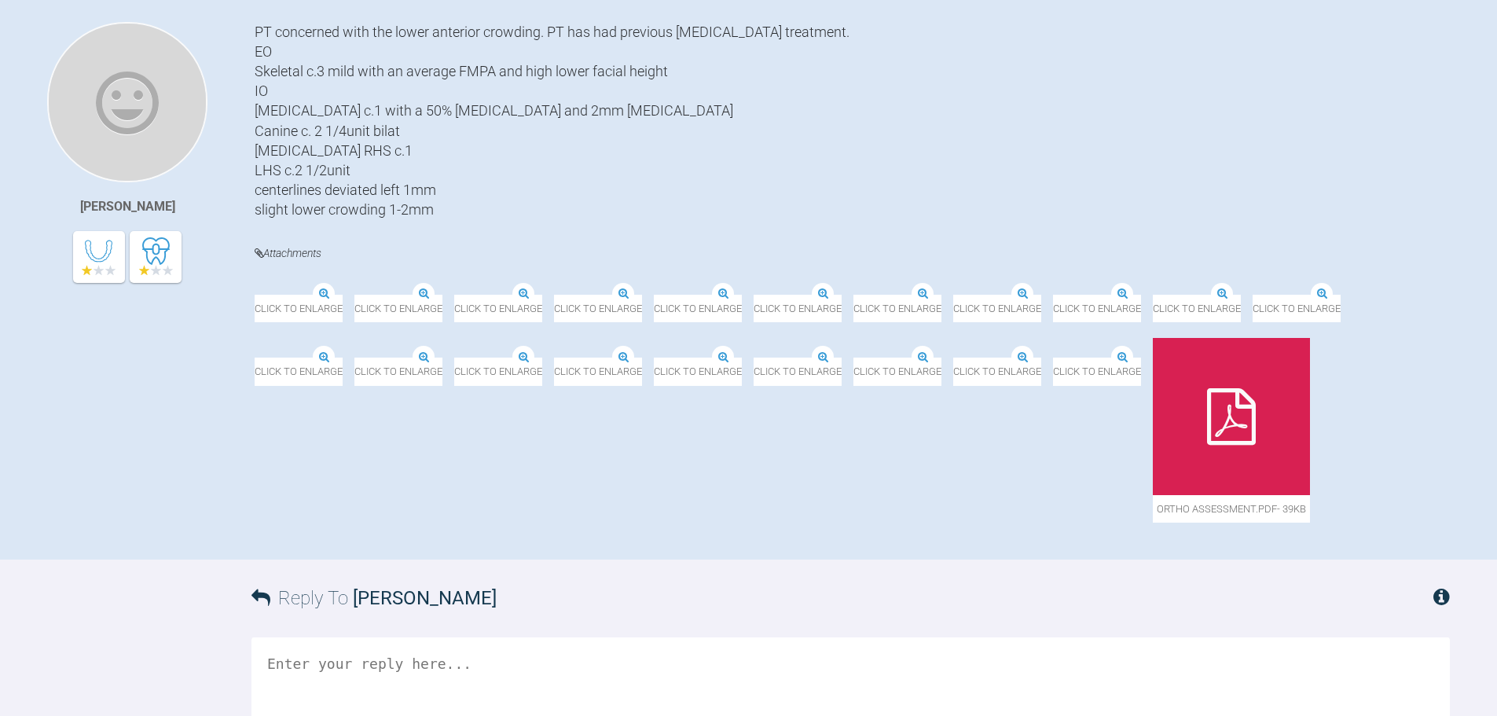
scroll to position [235, 0]
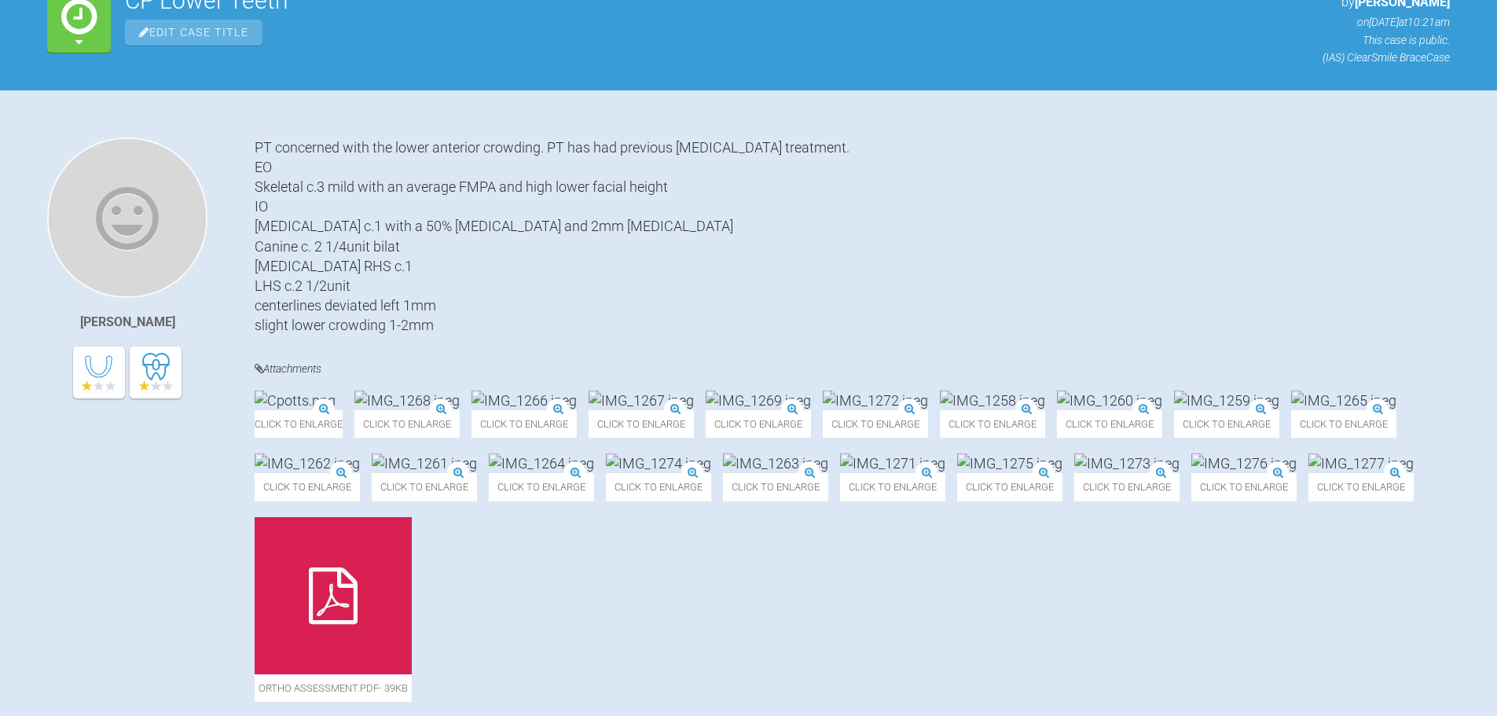
click at [694, 410] on img at bounding box center [640, 400] width 105 height 20
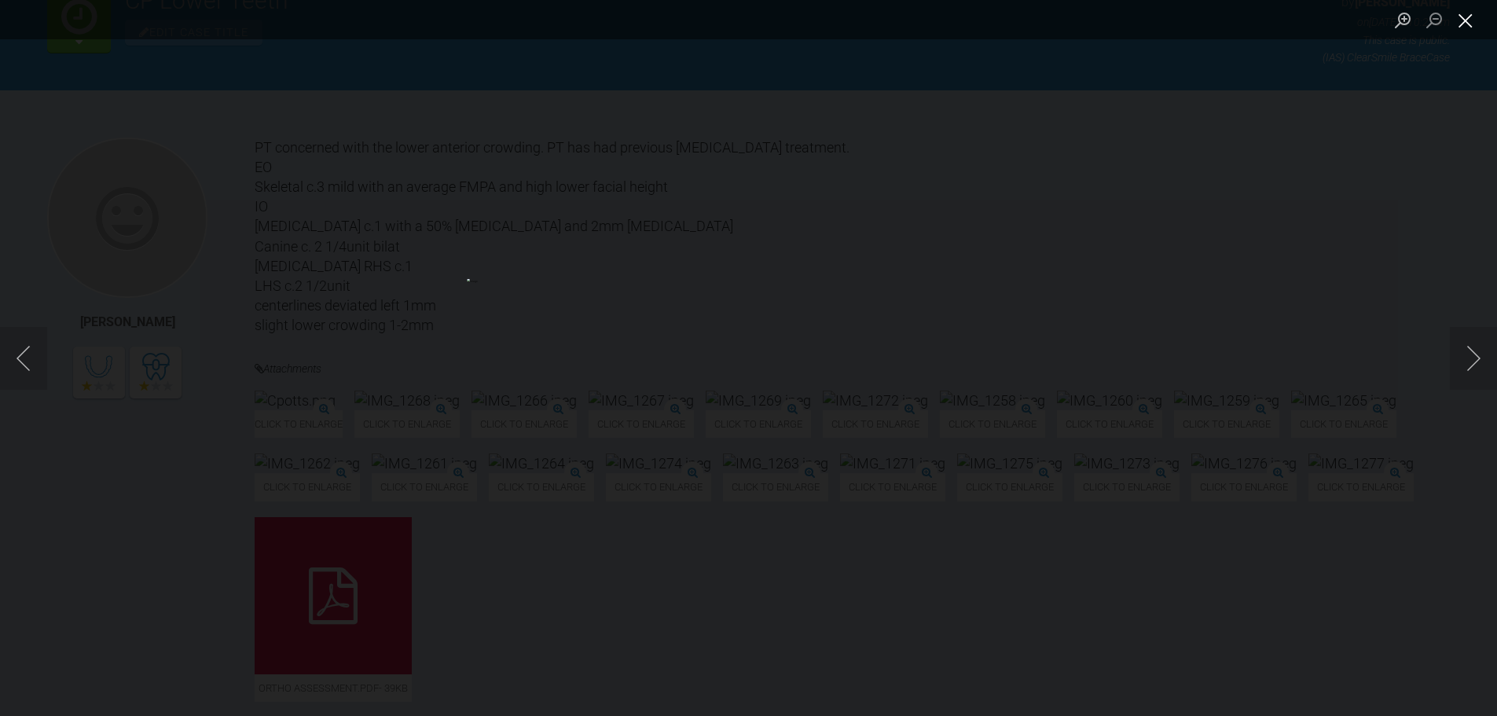
click at [1462, 26] on button "Close lightbox" at bounding box center [1464, 19] width 31 height 27
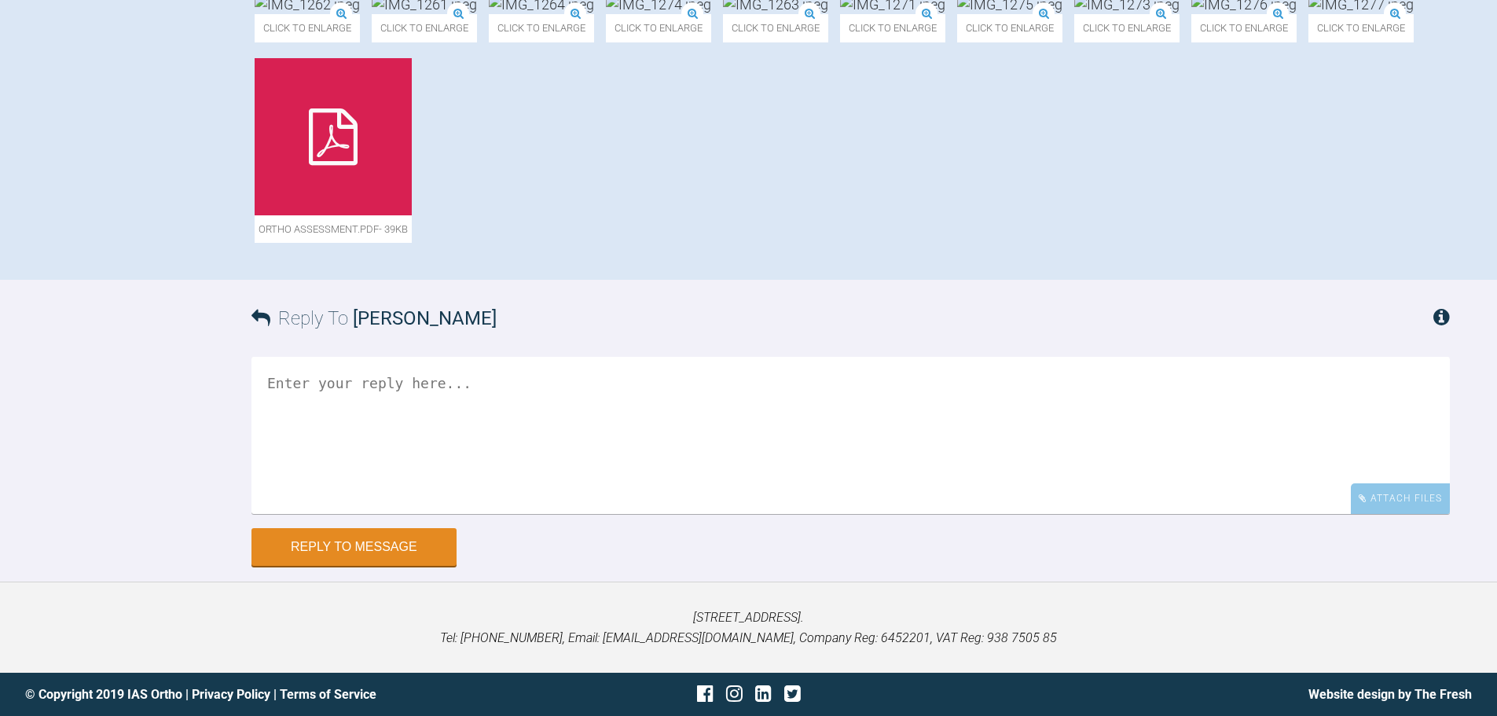
scroll to position [863, 0]
click at [723, 14] on img at bounding box center [775, 5] width 105 height 20
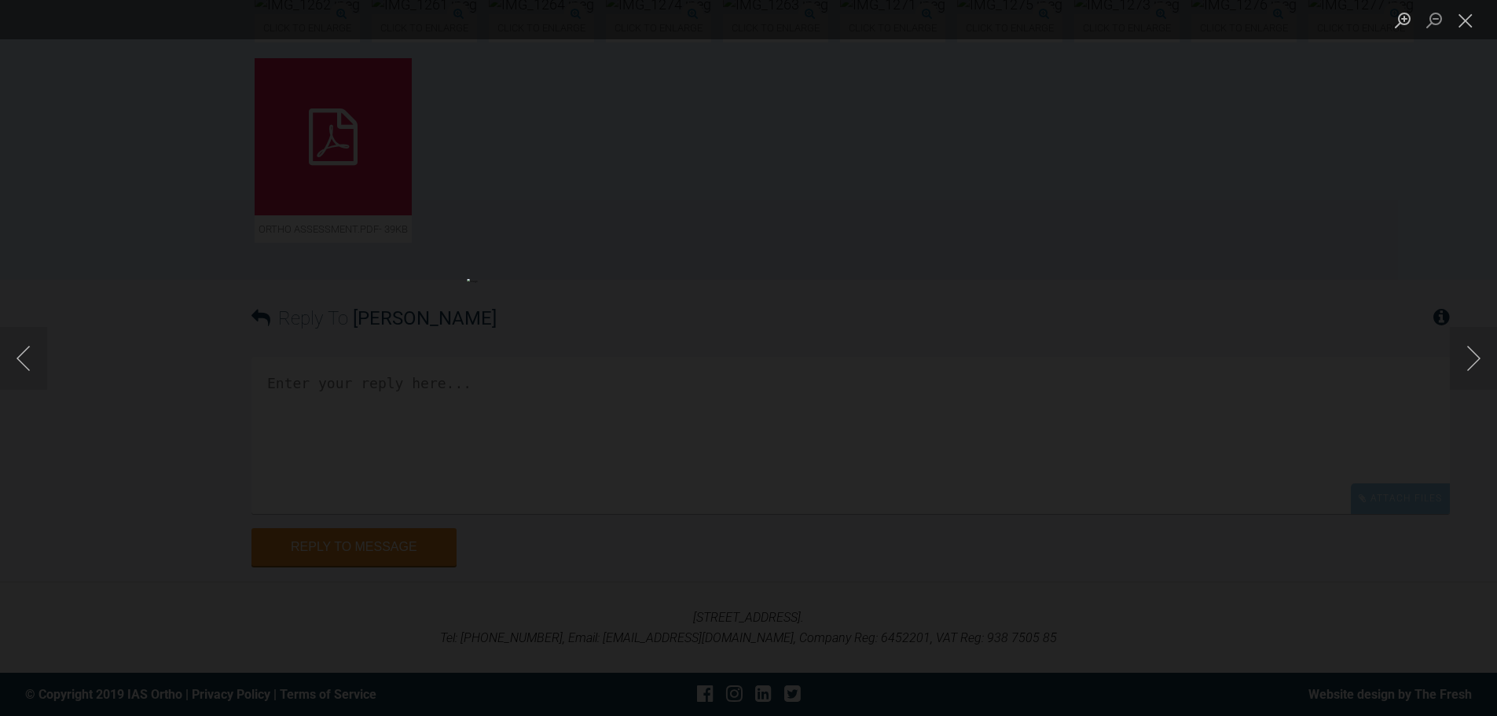
click at [1351, 317] on div "Lightbox" at bounding box center [748, 358] width 1497 height 716
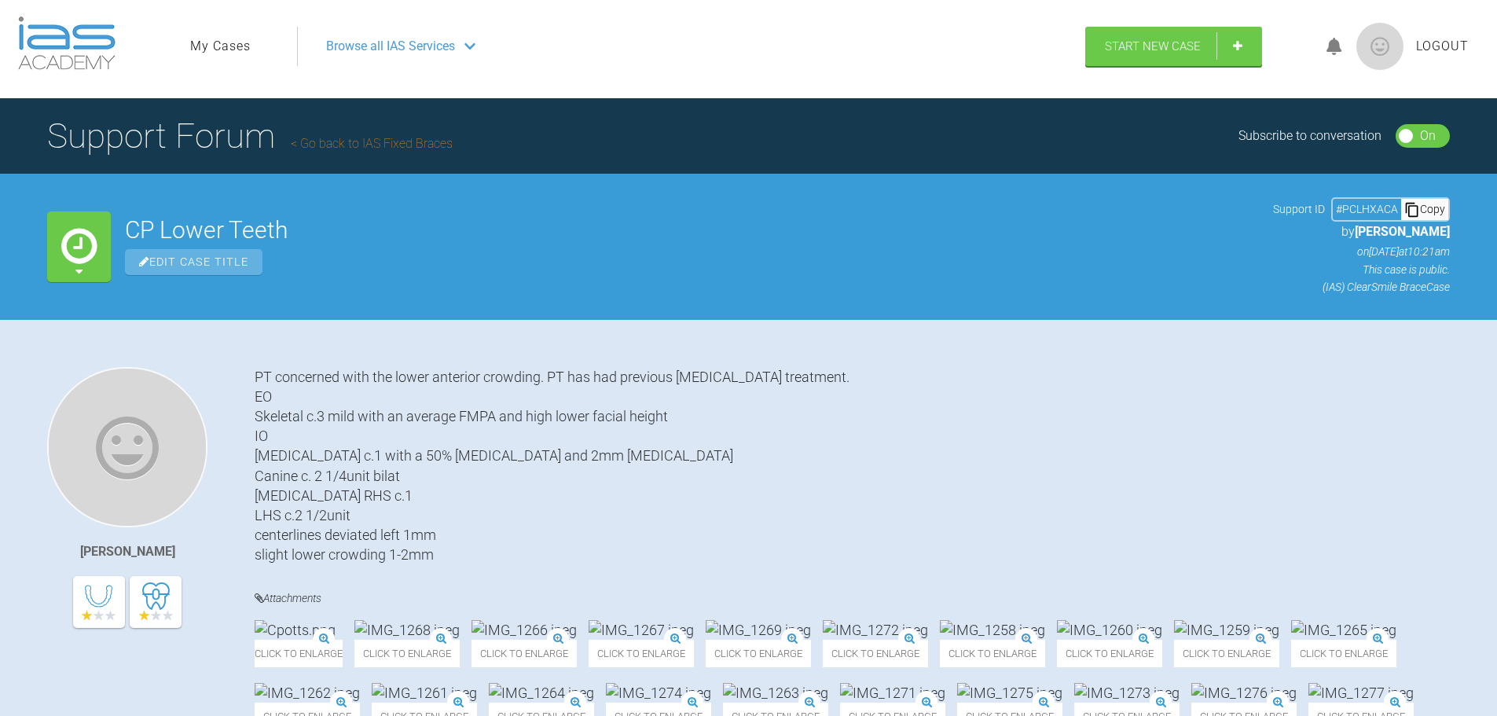
scroll to position [0, 0]
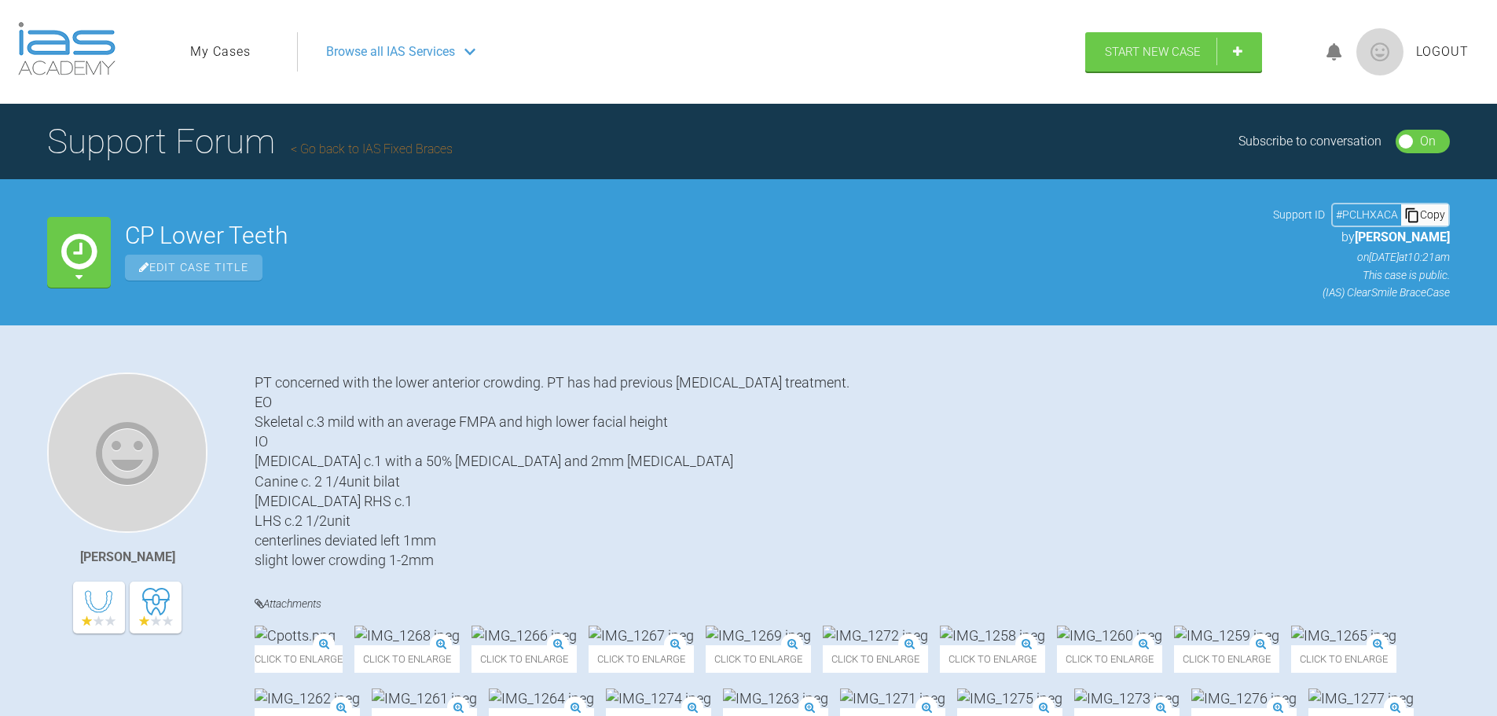
click at [1447, 55] on span "Logout" at bounding box center [1442, 52] width 53 height 20
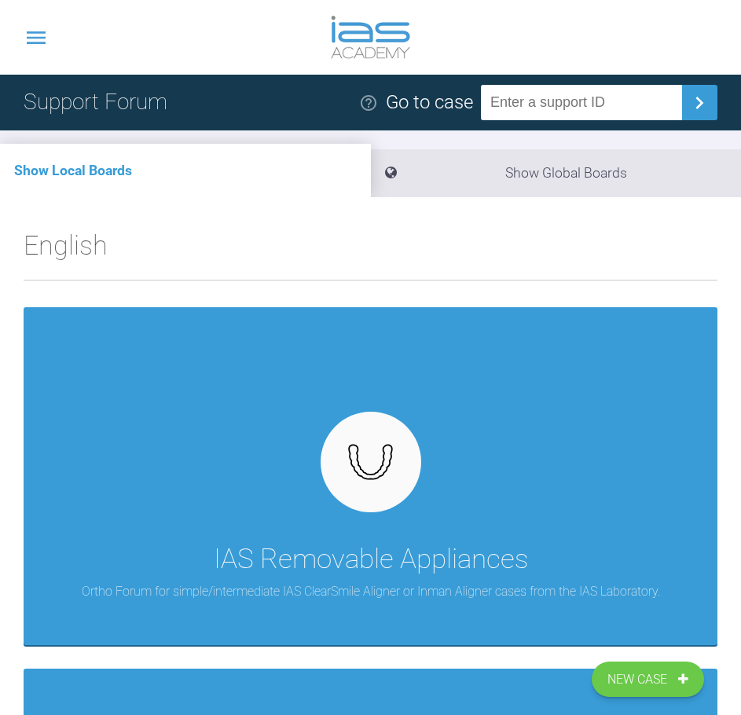
click at [35, 35] on icon at bounding box center [36, 37] width 25 height 25
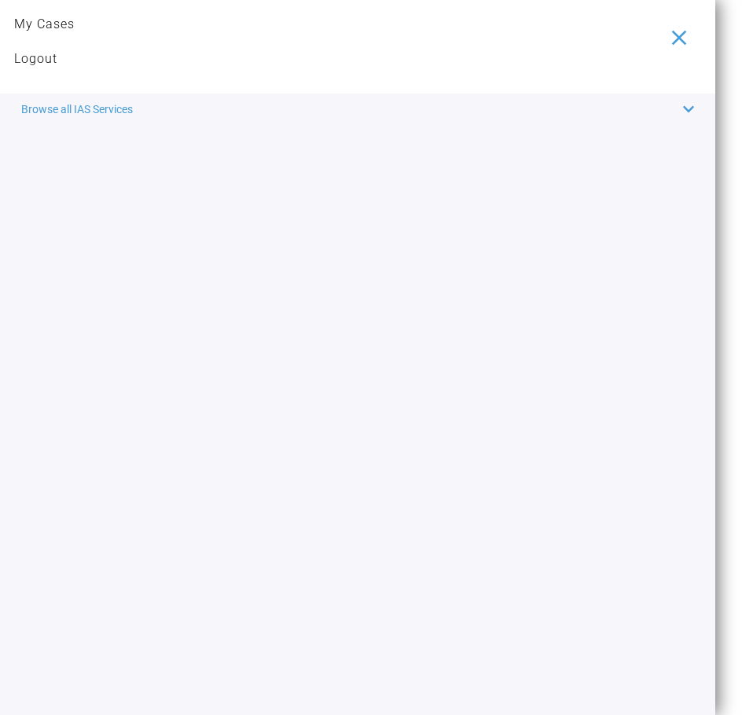
click at [65, 20] on link "My Cases" at bounding box center [44, 24] width 60 height 20
click at [680, 38] on icon at bounding box center [679, 37] width 15 height 15
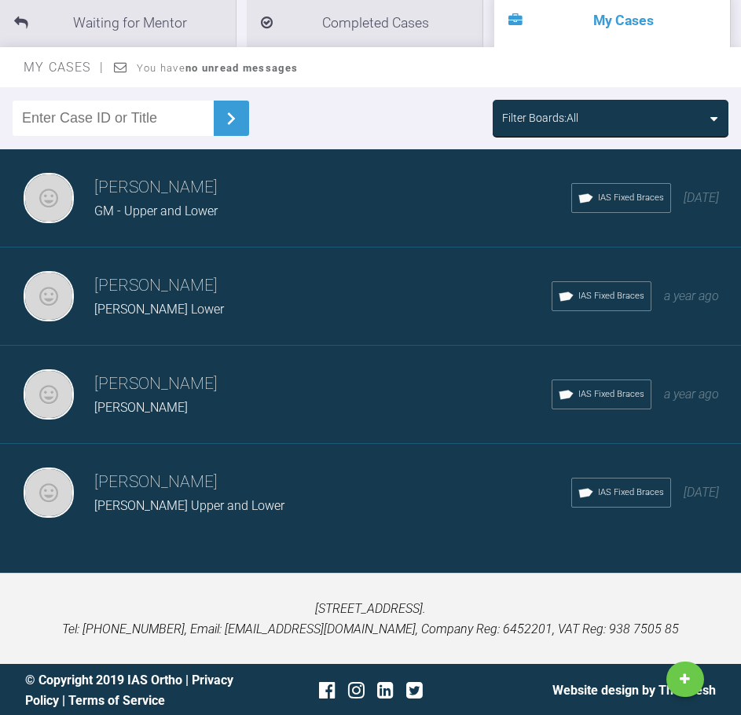
scroll to position [144, 0]
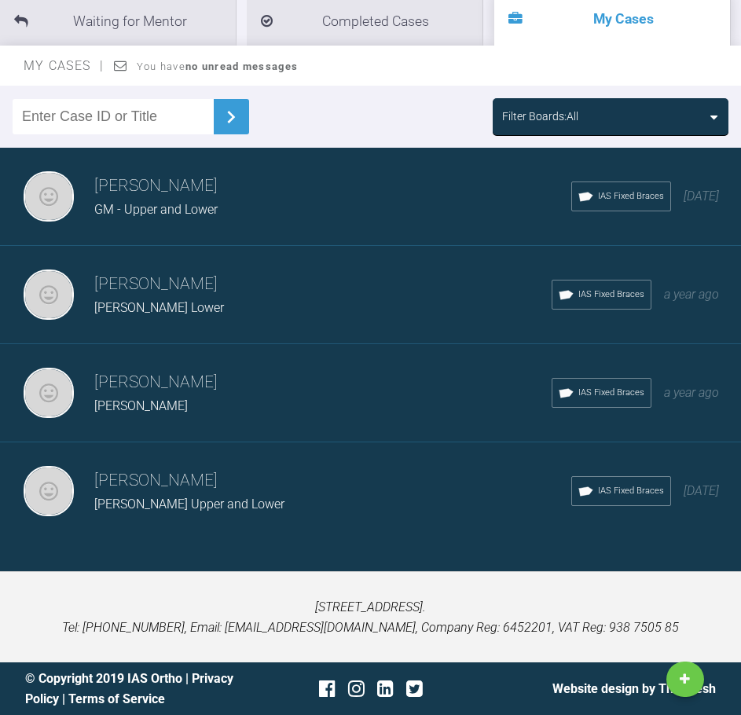
click at [162, 482] on h3 "[PERSON_NAME]" at bounding box center [332, 480] width 477 height 27
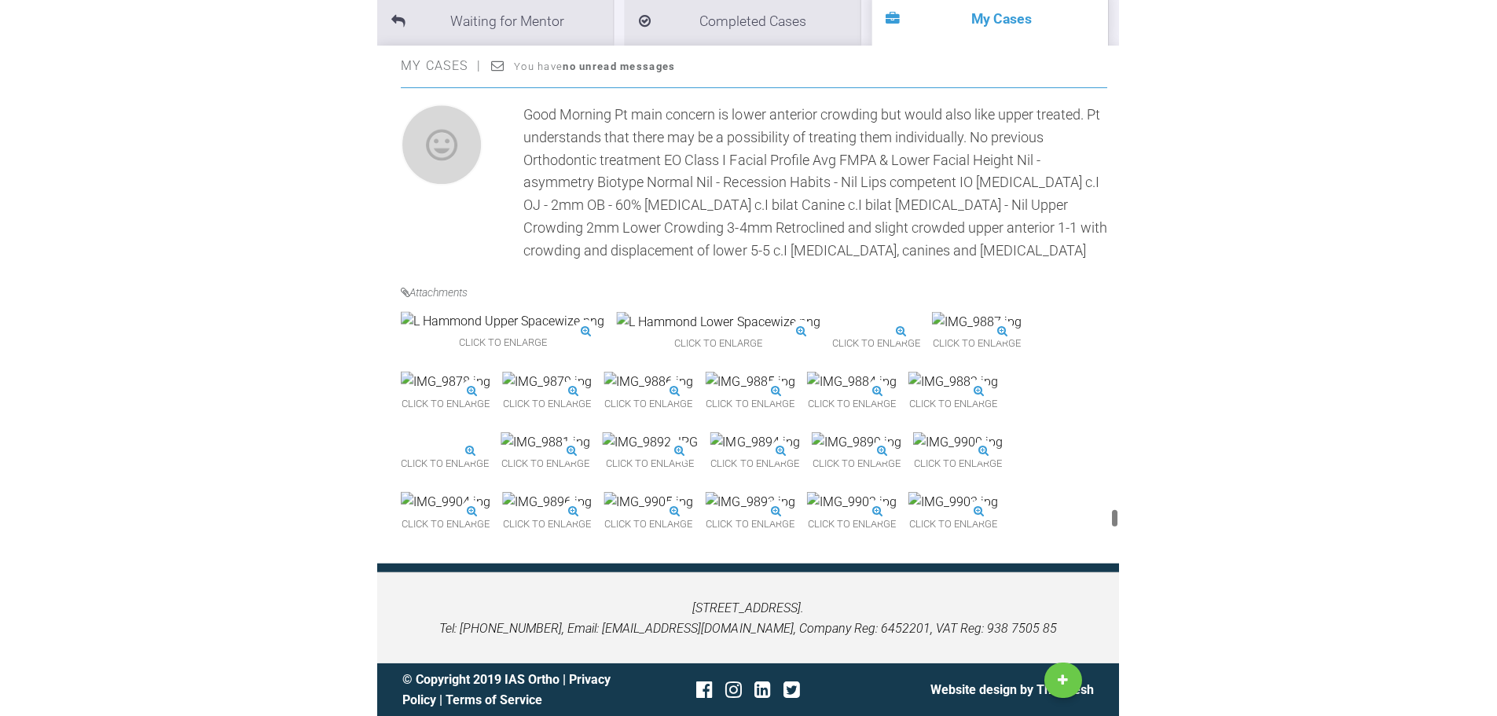
scroll to position [11125, 0]
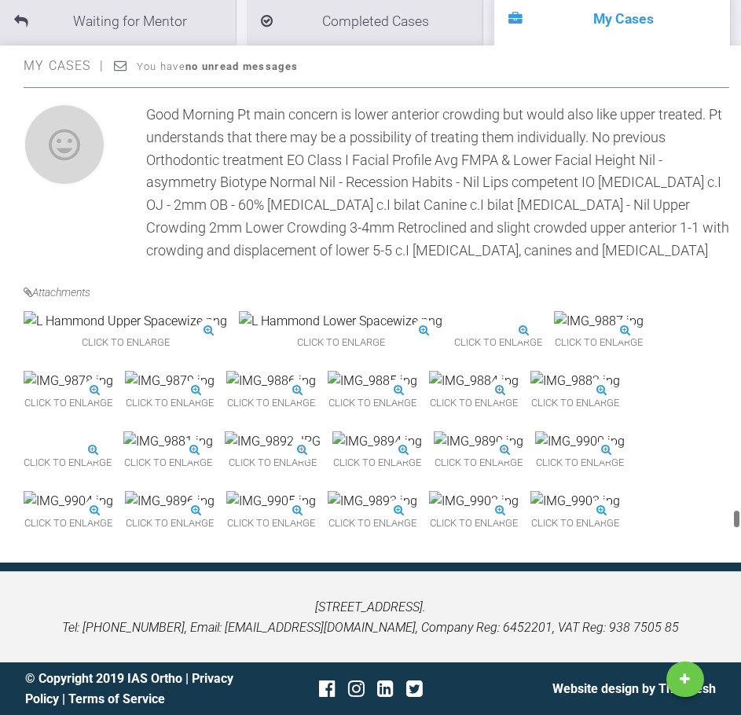
drag, startPoint x: 738, startPoint y: 119, endPoint x: 681, endPoint y: 524, distance: 408.5
click at [681, 524] on div "Azffar Din L.Hammond Upper and Lower a few seconds ago Tier 3: Ongoing Case Men…" at bounding box center [370, 324] width 741 height 477
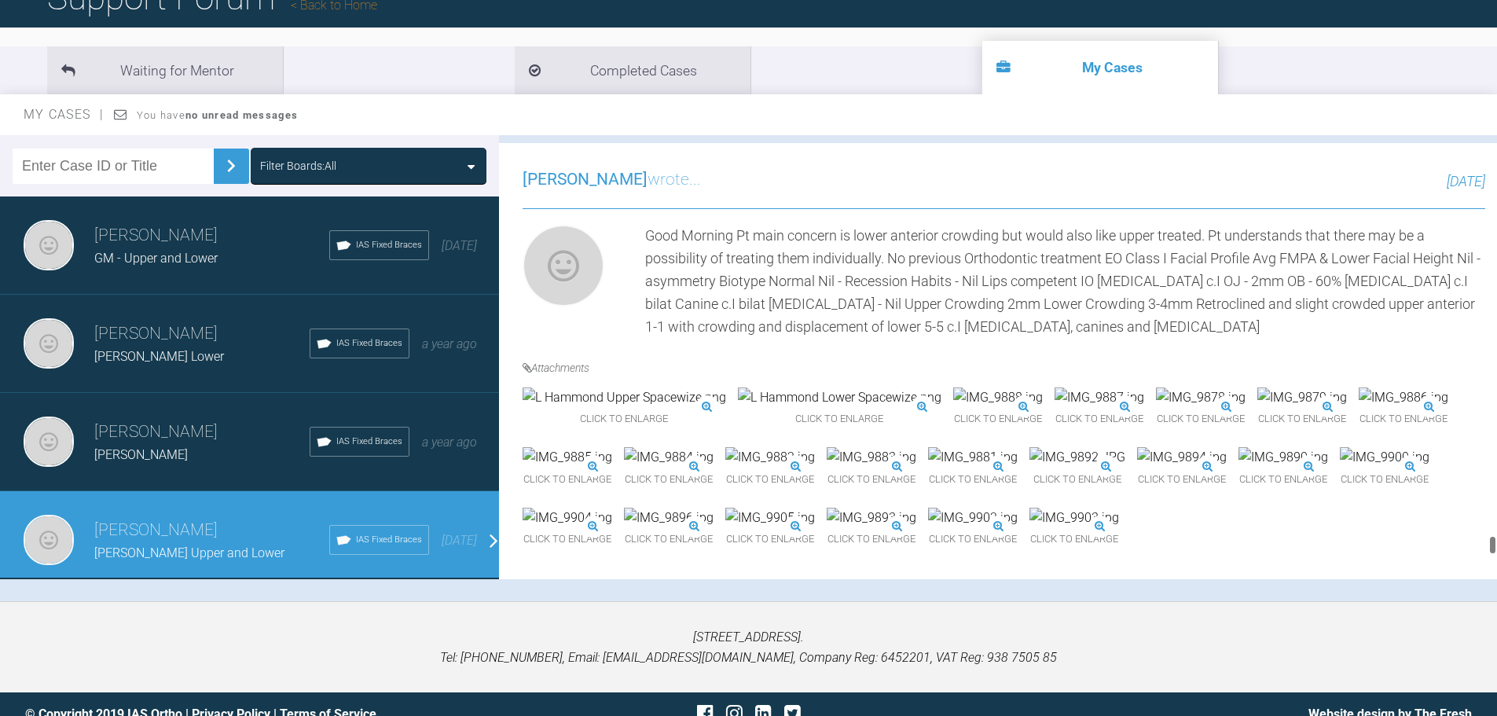
scroll to position [10716, 0]
